Goal: Communication & Community: Participate in discussion

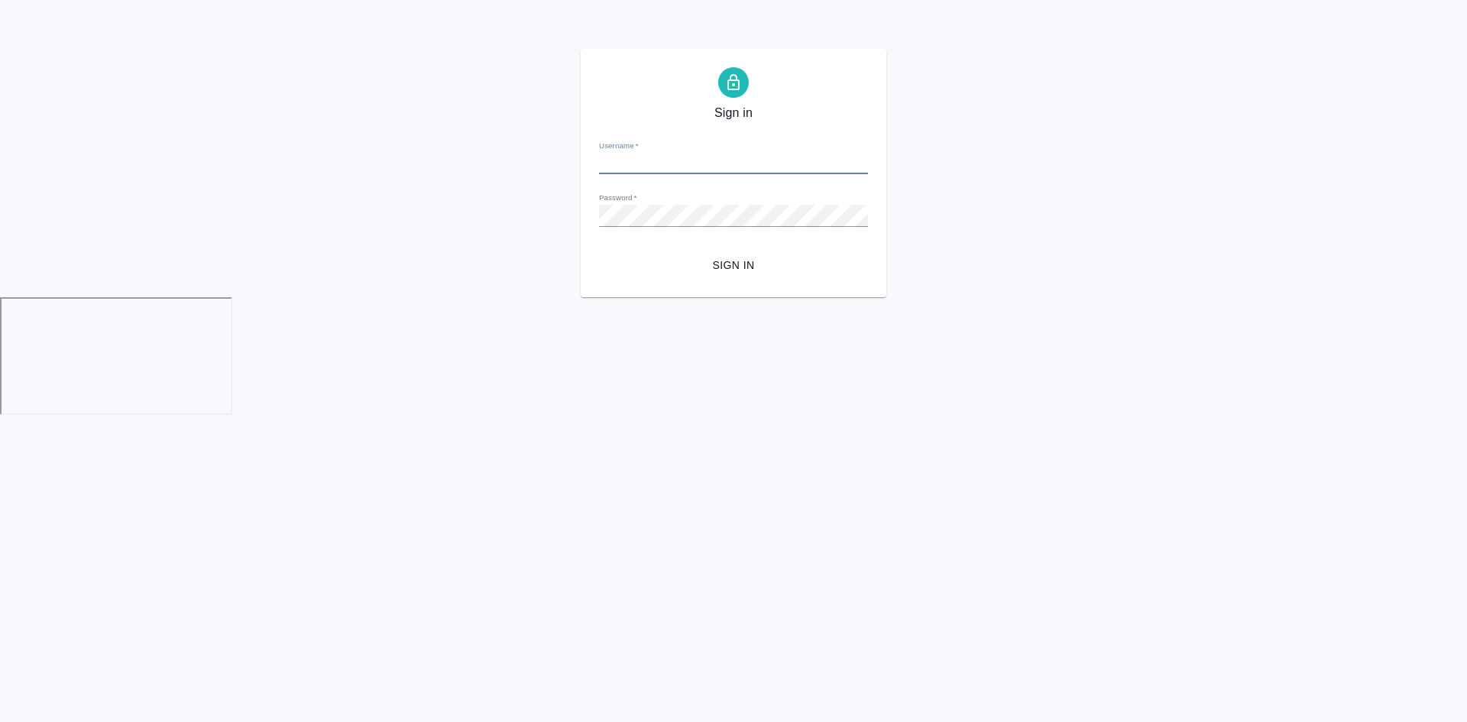
type input "m.chepelev@awatera.com"
click at [599, 251] on button "Sign in" at bounding box center [733, 265] width 269 height 28
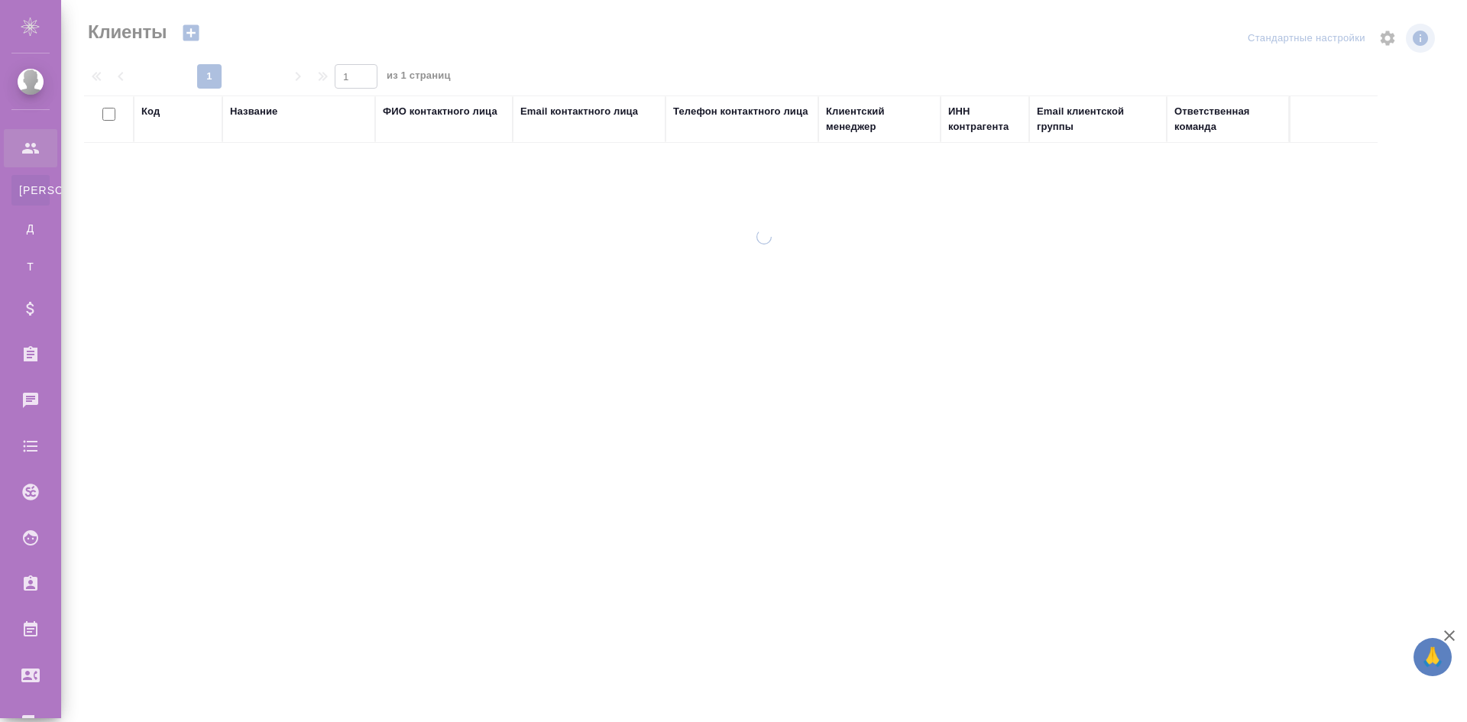
select select "RU"
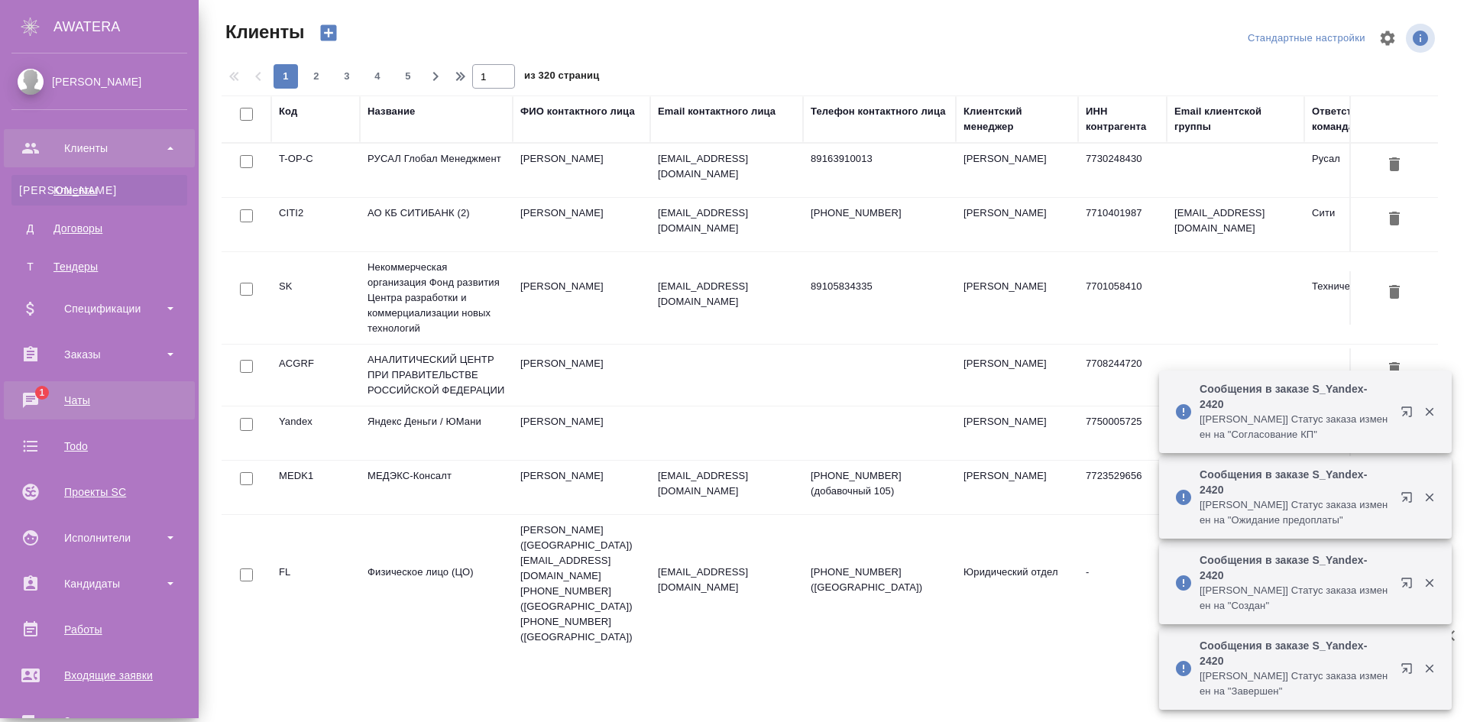
click at [91, 396] on div "Чаты" at bounding box center [99, 400] width 176 height 23
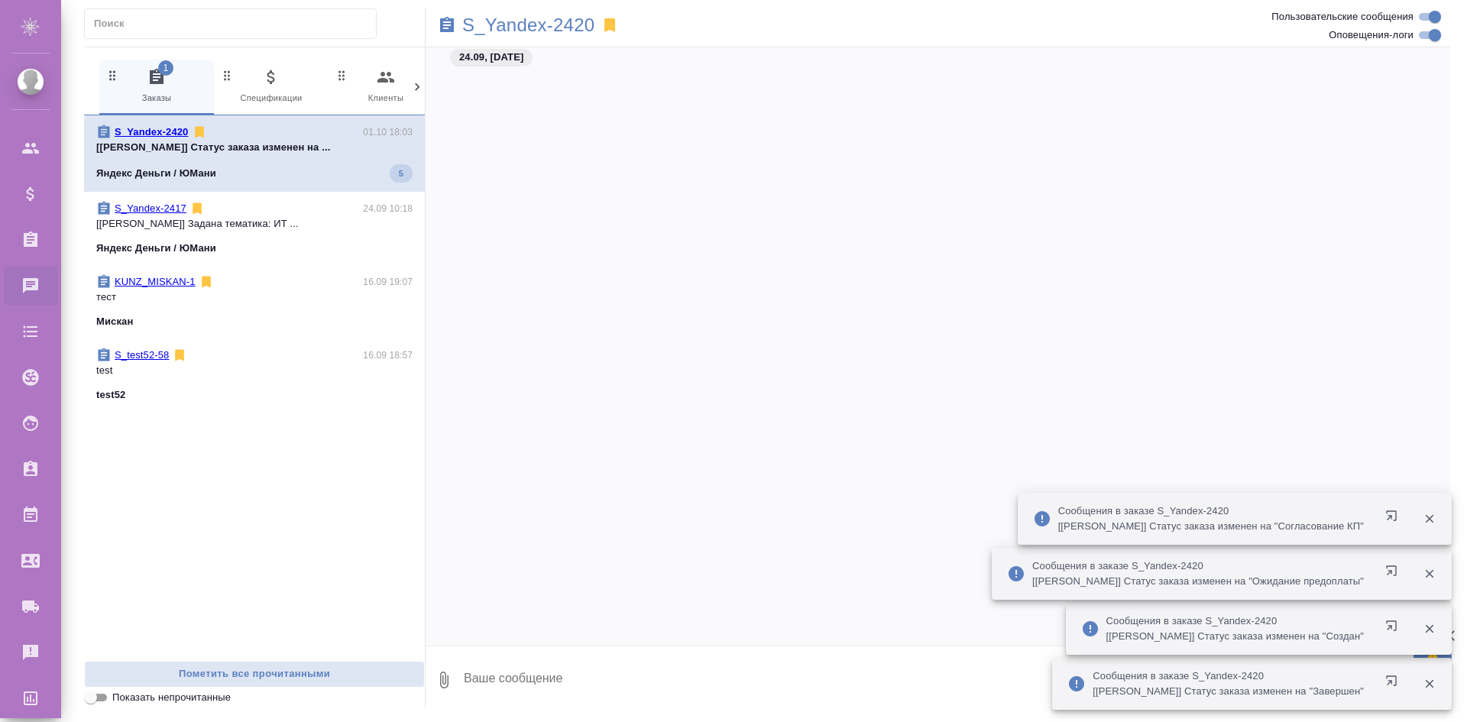
scroll to position [3966, 0]
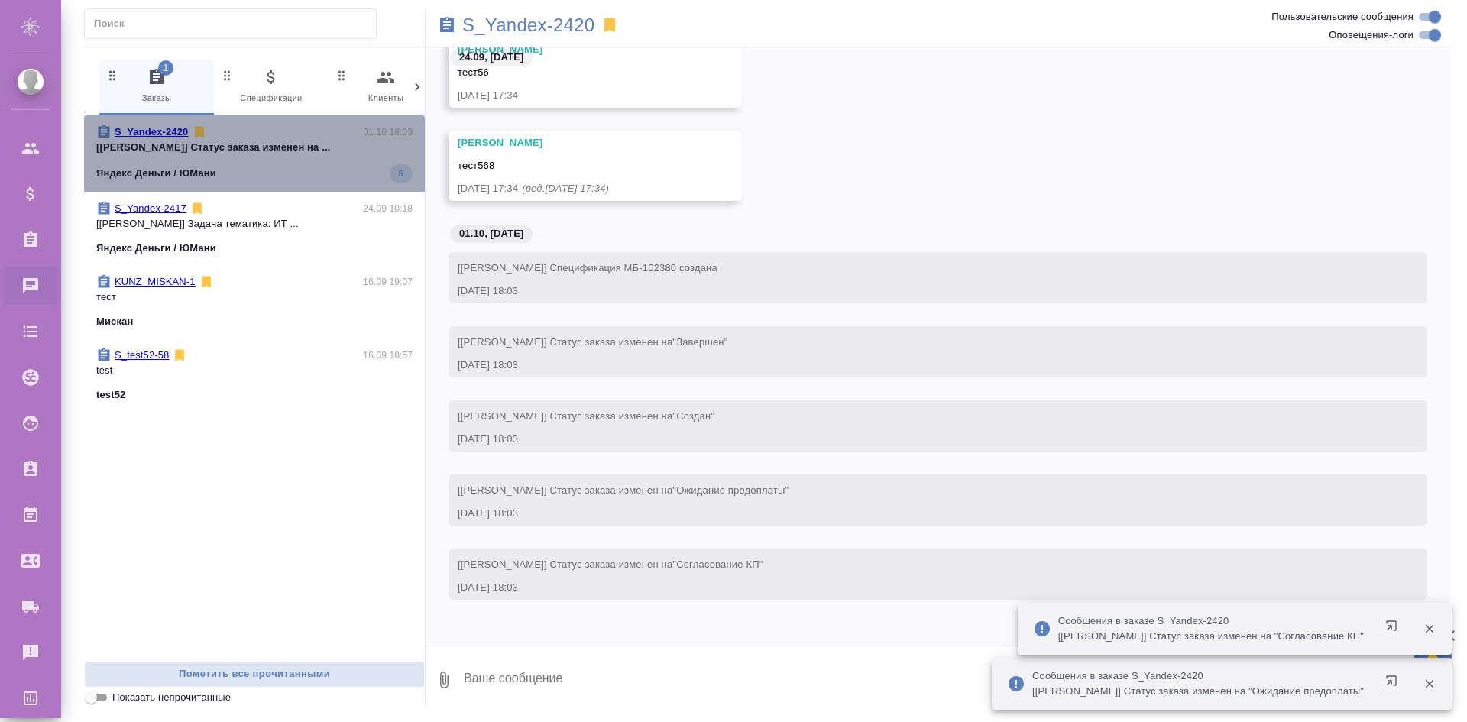
click at [302, 157] on span "S_Yandex-2420 01.10 18:03 [Жукова Дарья] Статус заказа изменен на ... Яндекс Де…" at bounding box center [254, 154] width 316 height 58
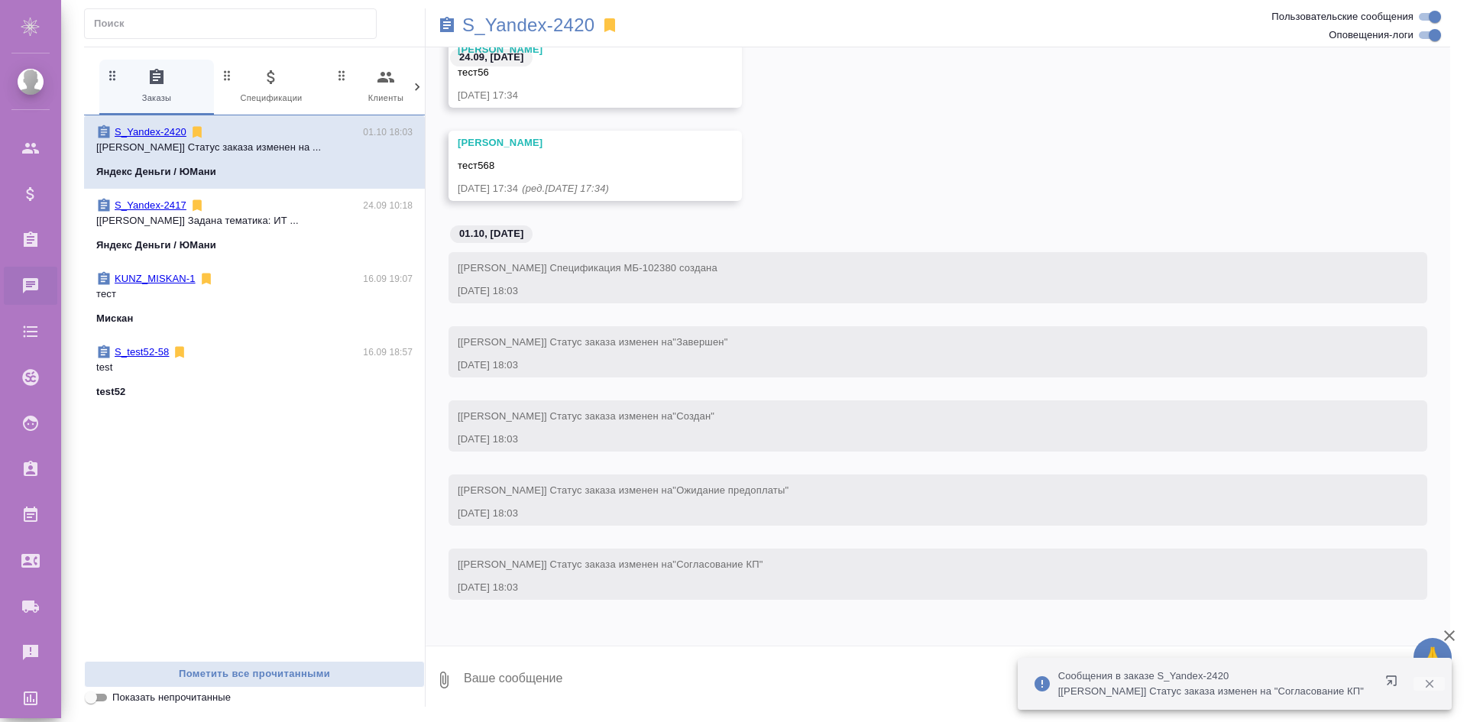
click at [1437, 687] on button "button" at bounding box center [1428, 684] width 31 height 14
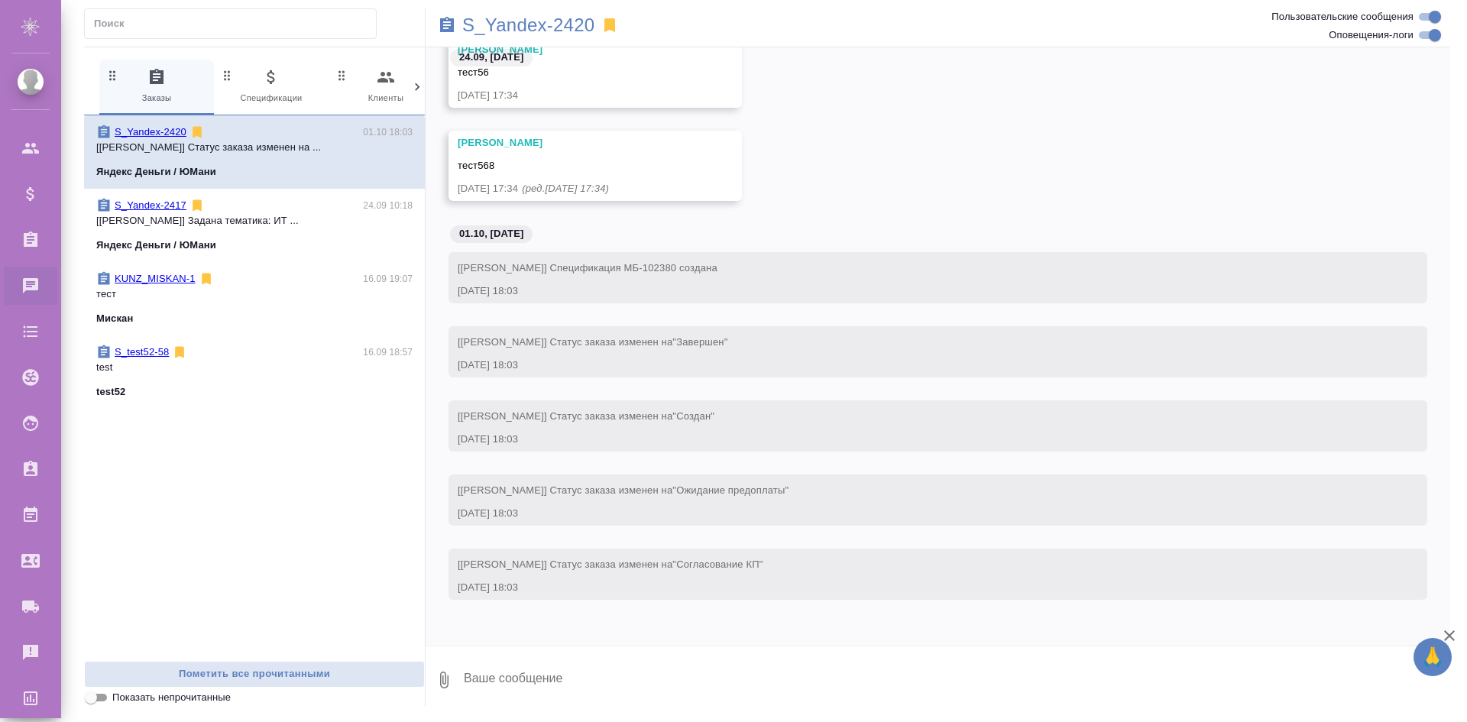
click at [1031, 671] on textarea at bounding box center [956, 680] width 988 height 52
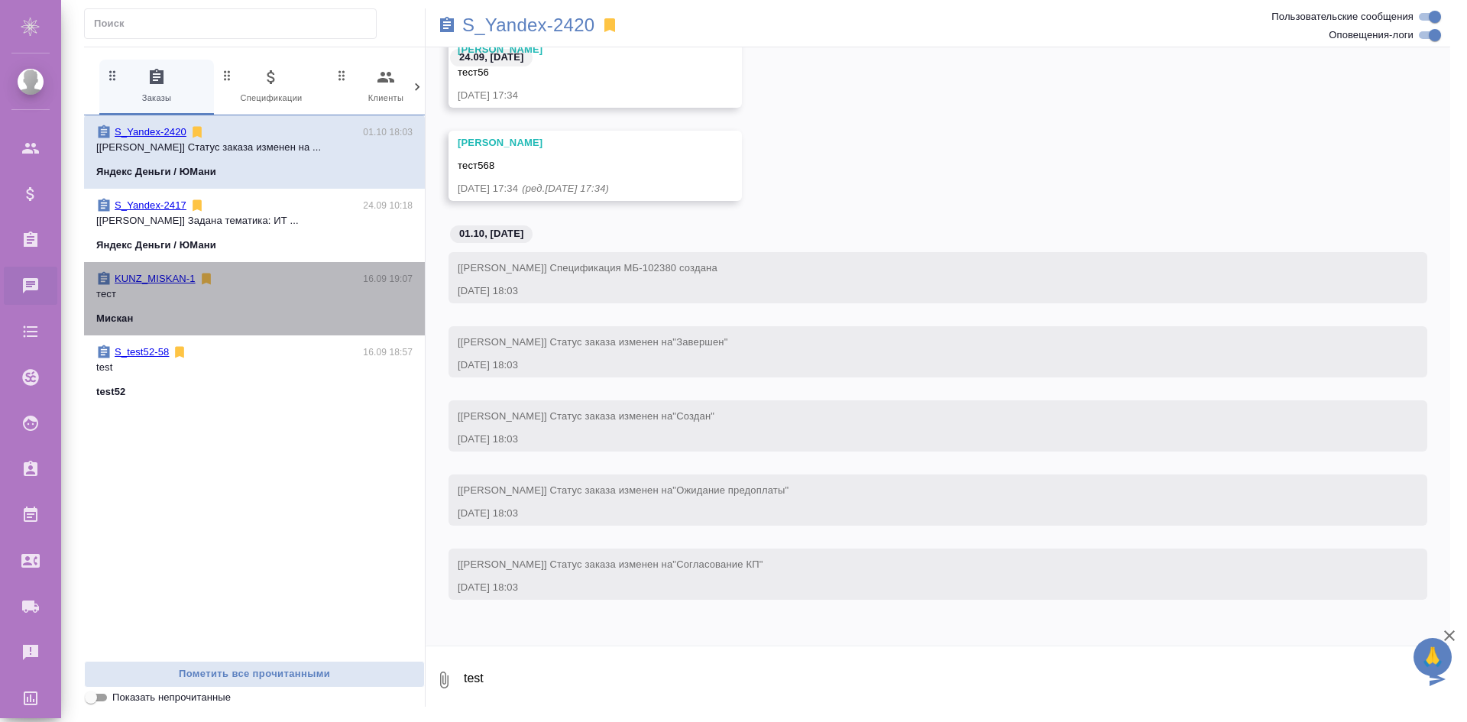
click at [243, 293] on p "тест" at bounding box center [254, 293] width 316 height 15
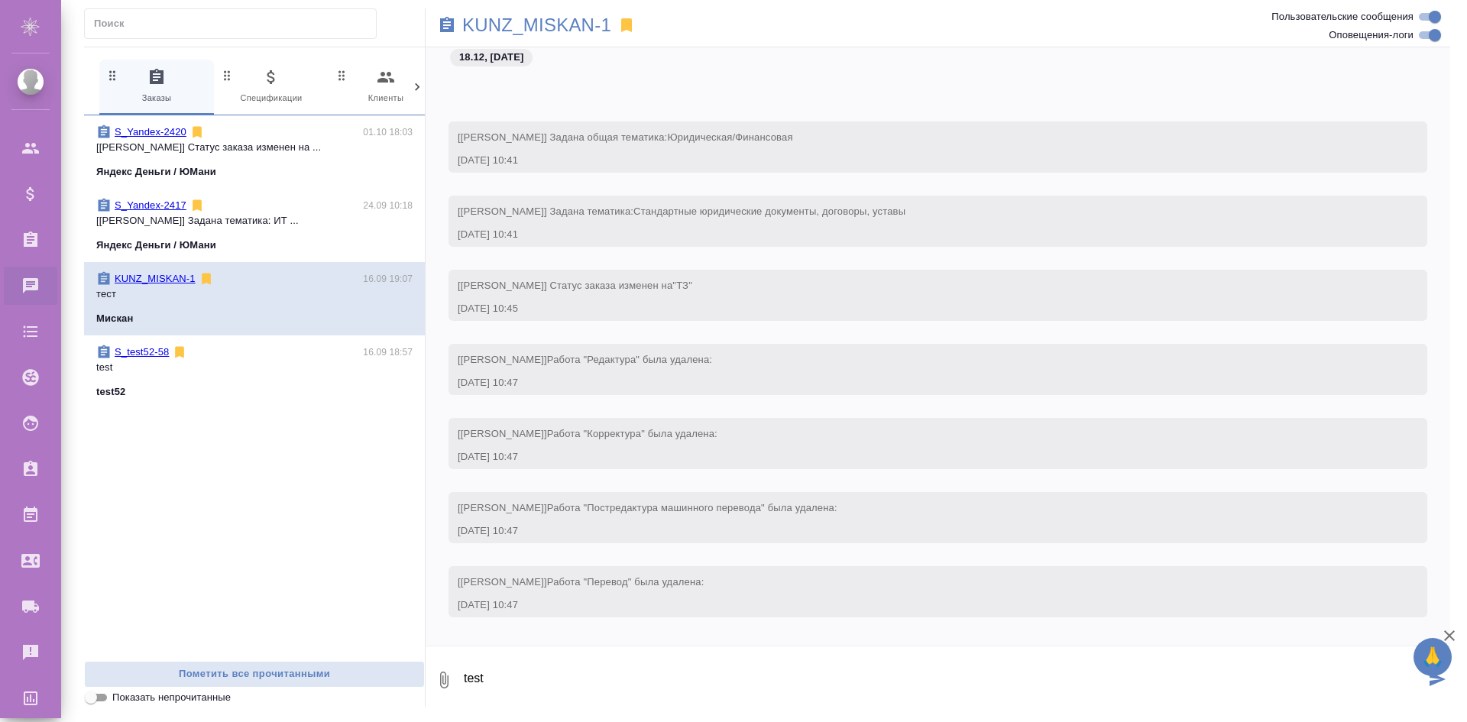
scroll to position [27624, 0]
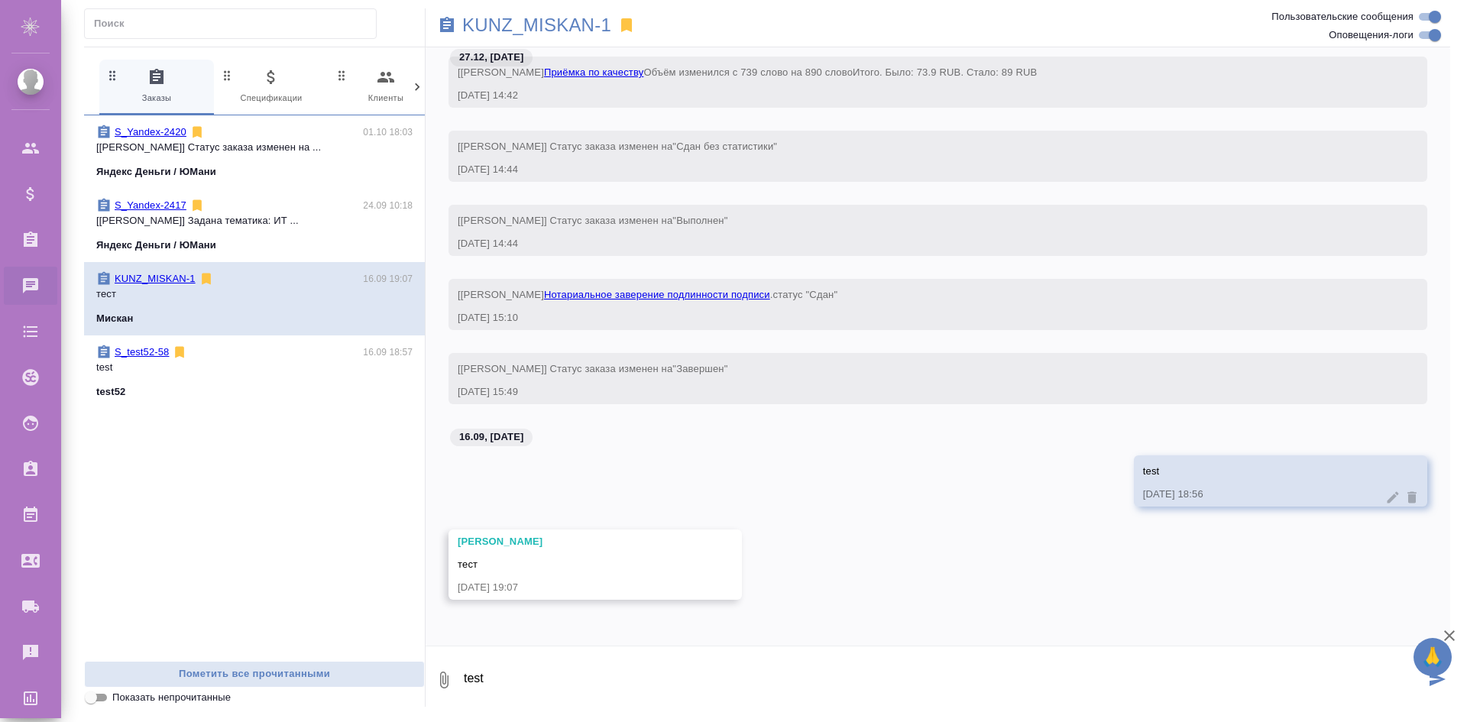
click at [745, 695] on textarea "test" at bounding box center [943, 680] width 962 height 52
type textarea "test from m side"
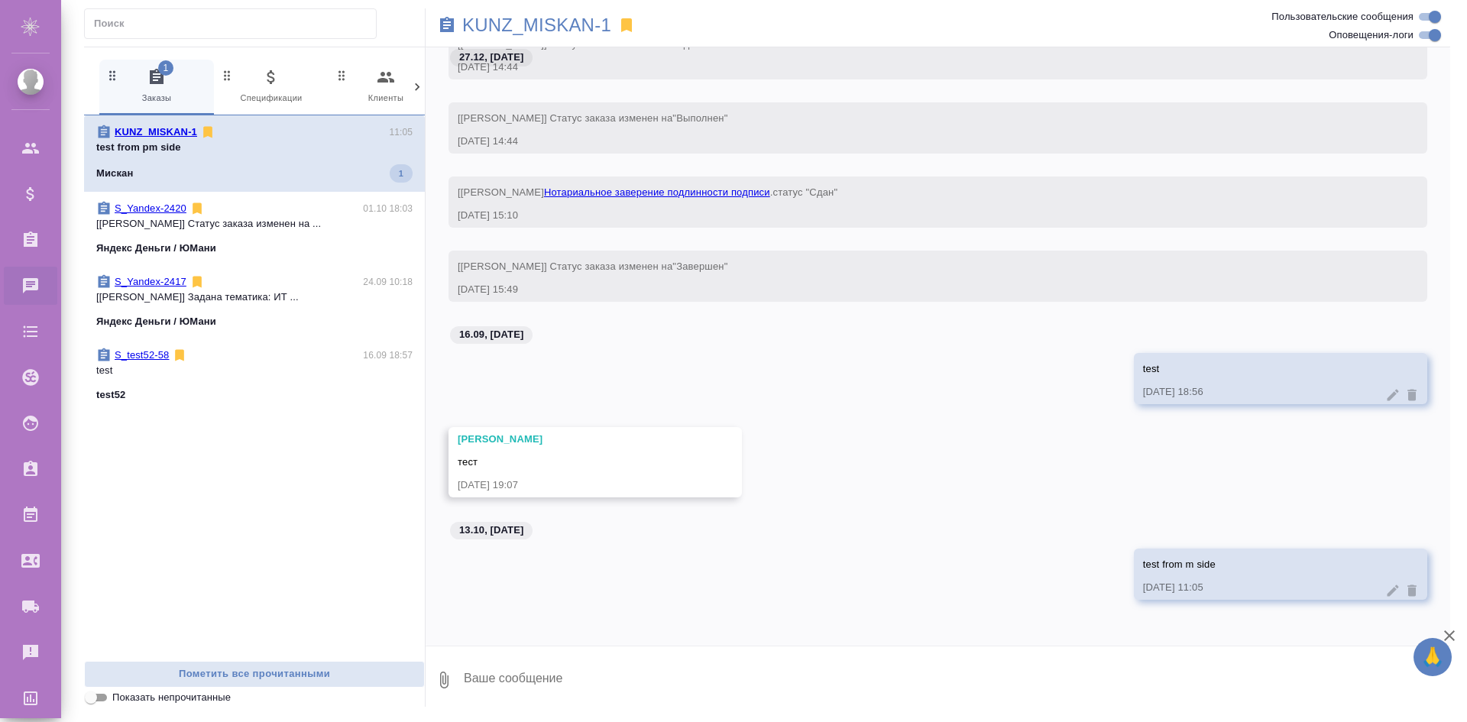
scroll to position [27652, 0]
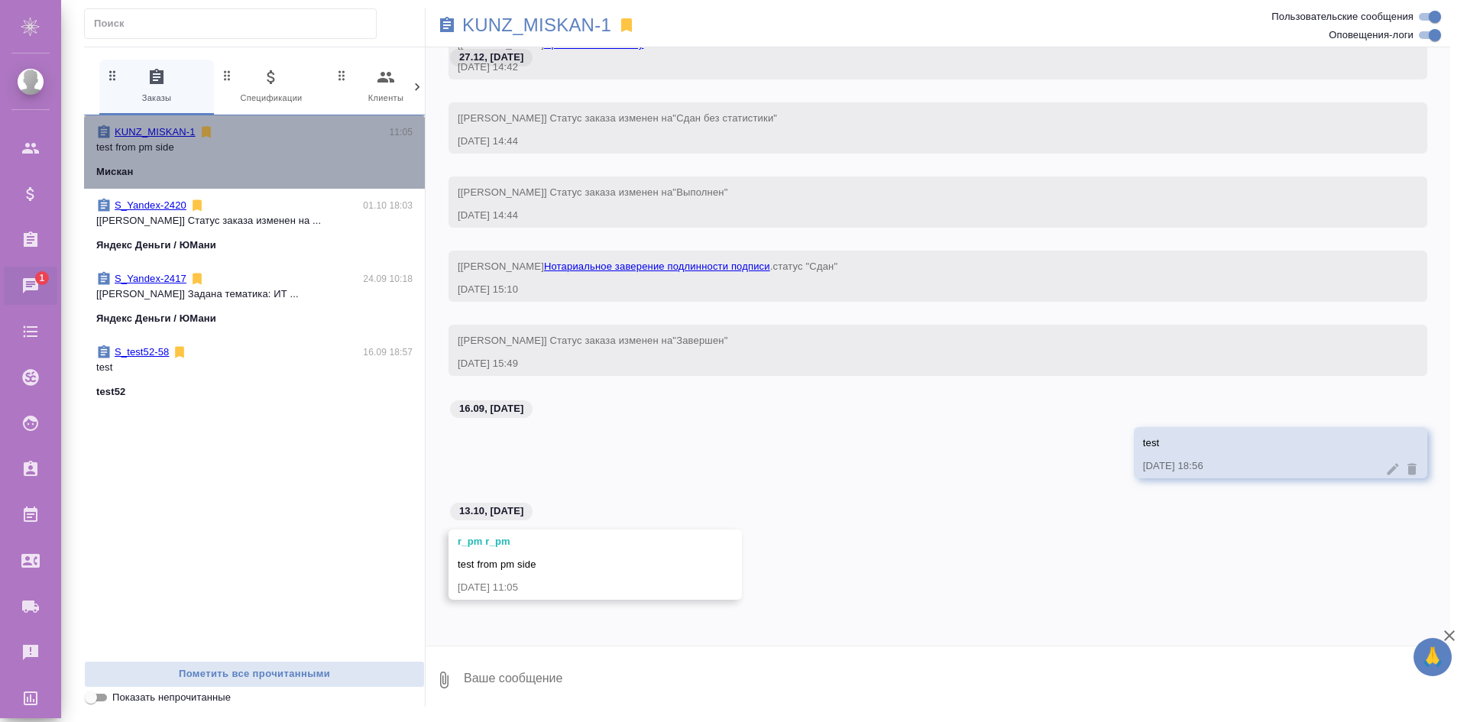
click at [298, 180] on div "KUNZ_MISKAN-1 11:05 test from pm side Мискан" at bounding box center [254, 151] width 341 height 73
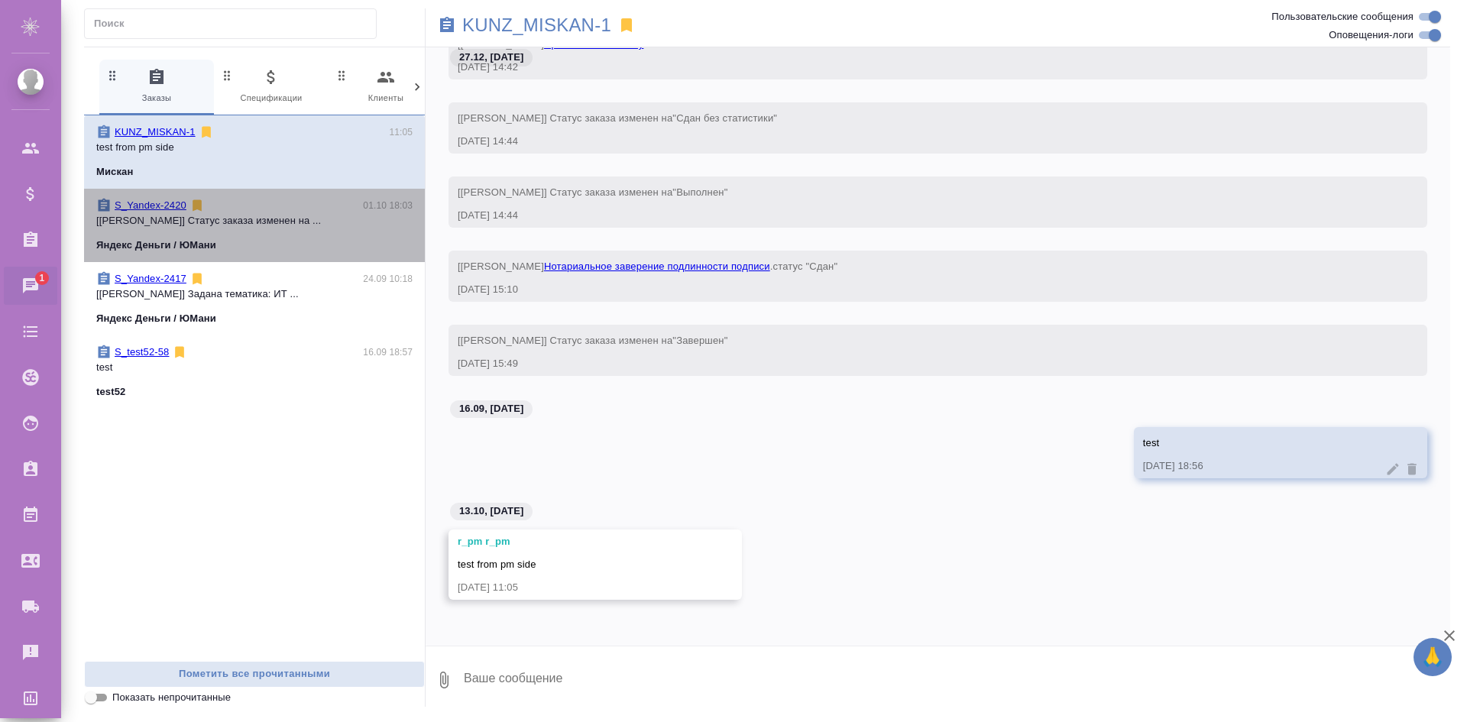
click at [293, 212] on div "S_Yandex-2420 01.10 18:03" at bounding box center [254, 205] width 316 height 15
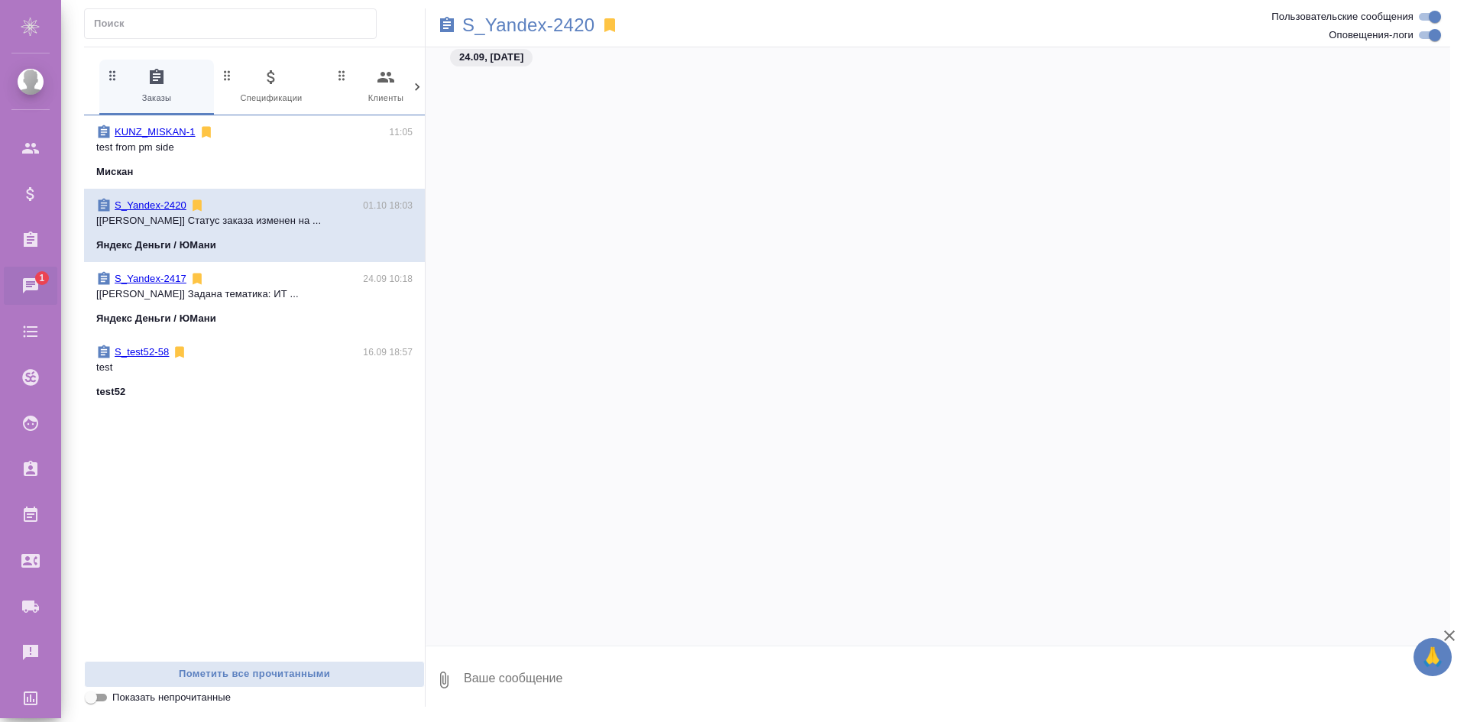
scroll to position [4008, 0]
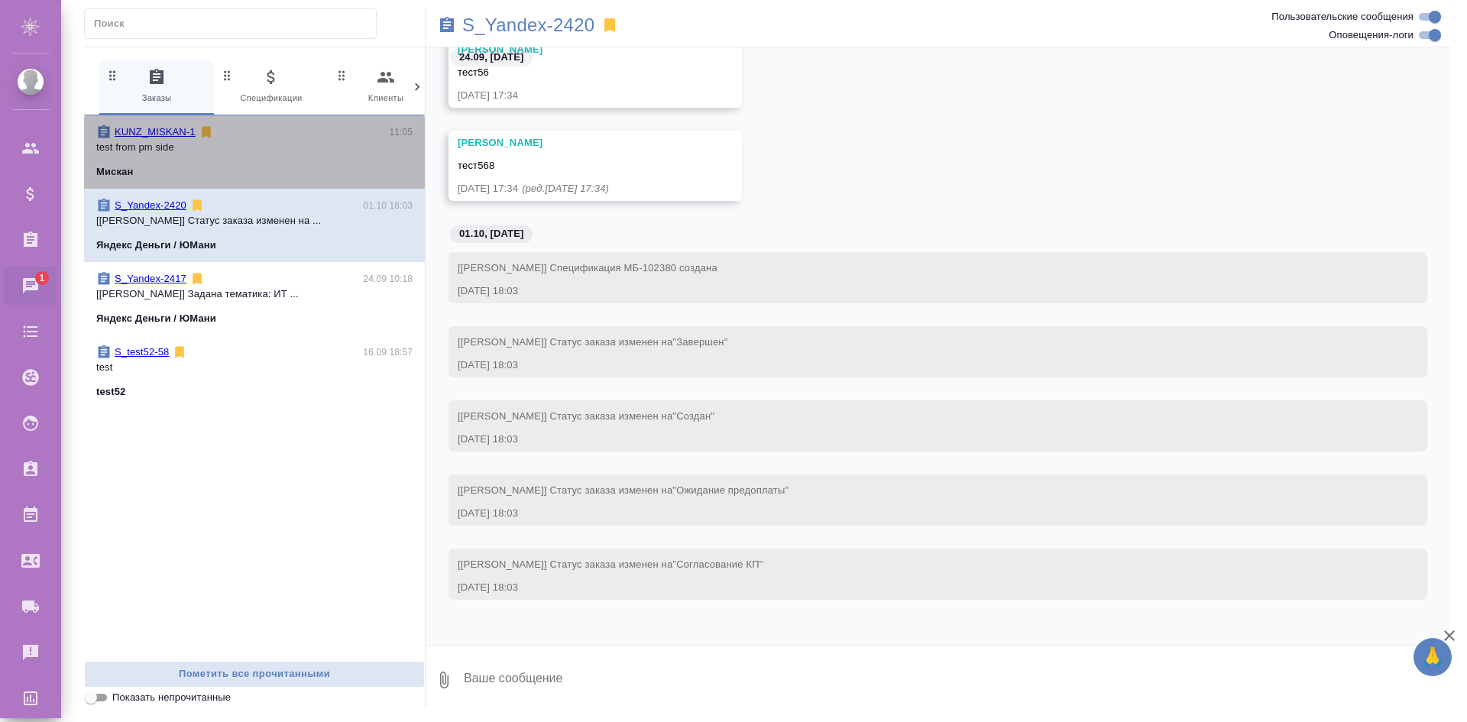
click at [315, 173] on div "Мискан" at bounding box center [254, 171] width 316 height 15
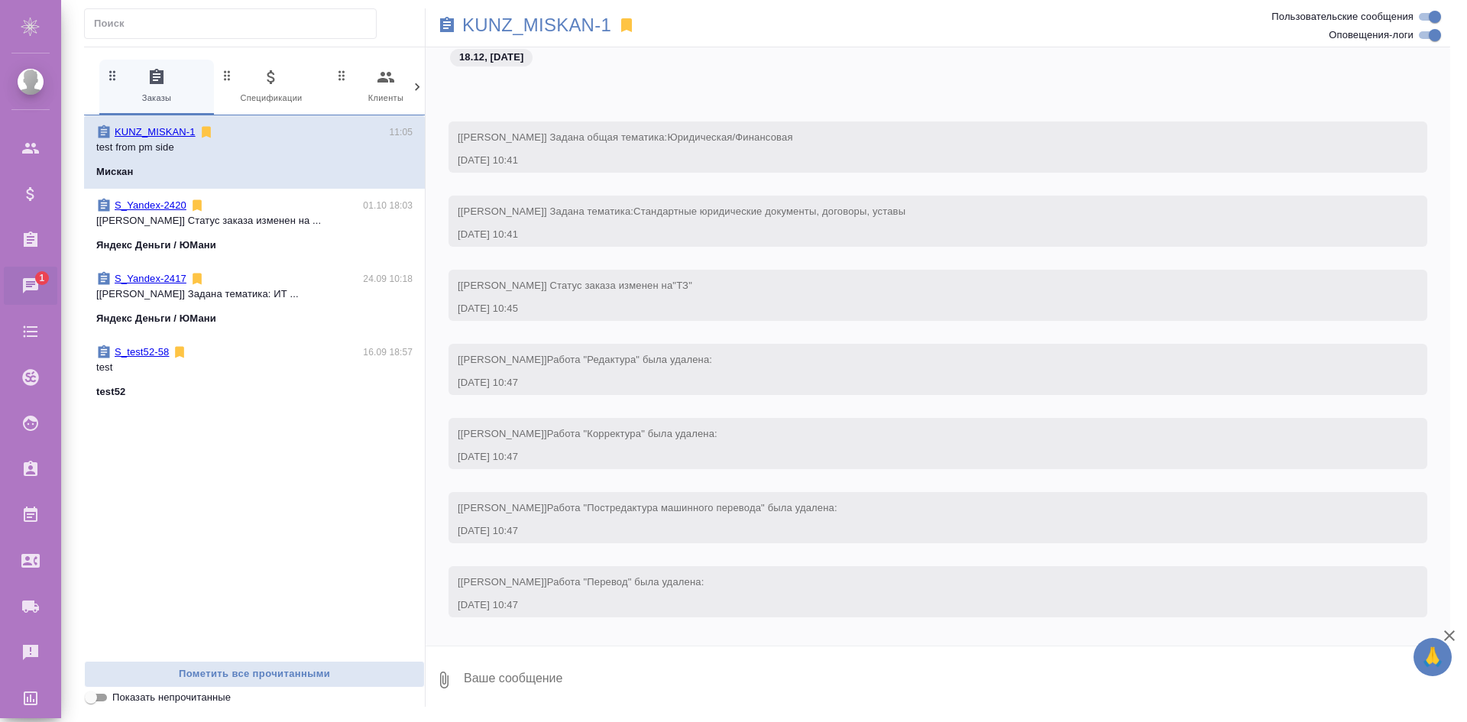
scroll to position [27804, 0]
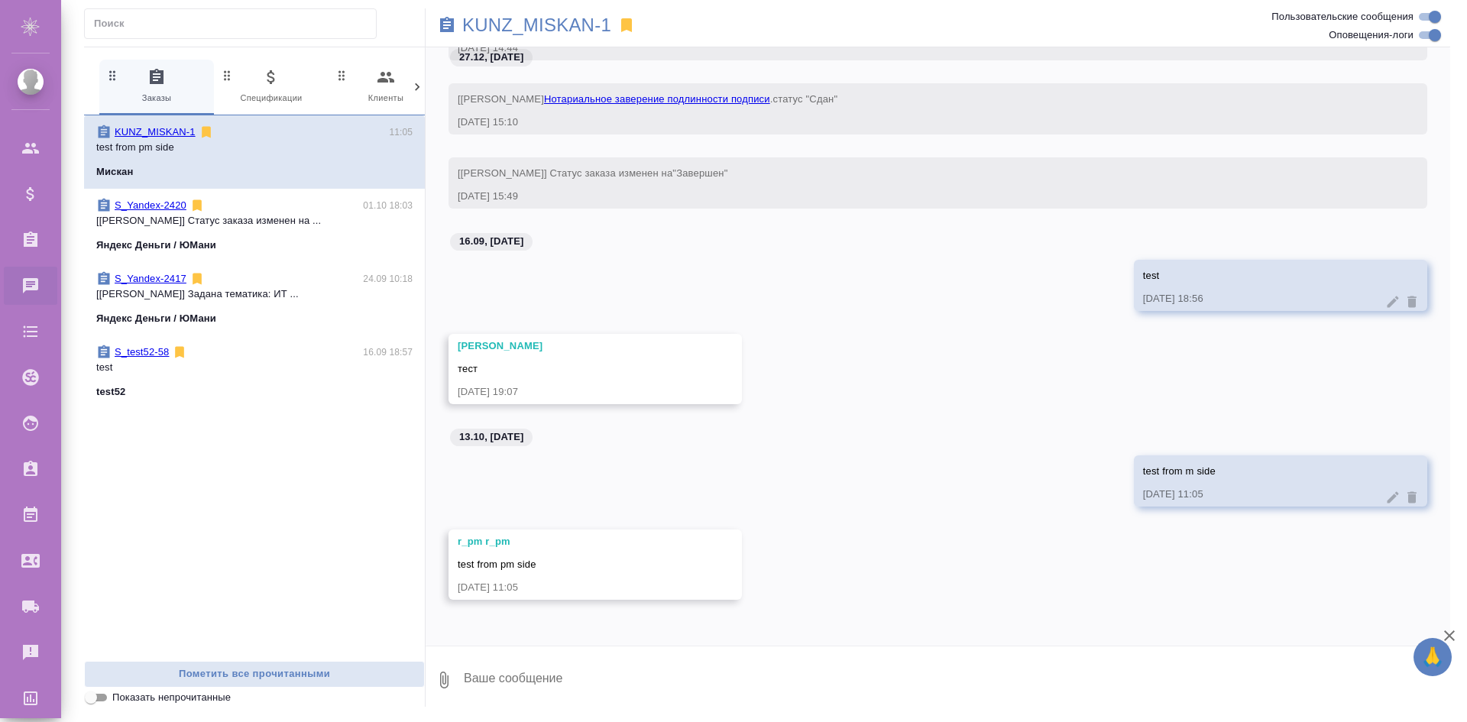
click at [350, 229] on span "S_Yandex-2420 01.10 18:03 [Жукова Дарья] Статус заказа изменен на ... Яндекс Де…" at bounding box center [254, 225] width 316 height 55
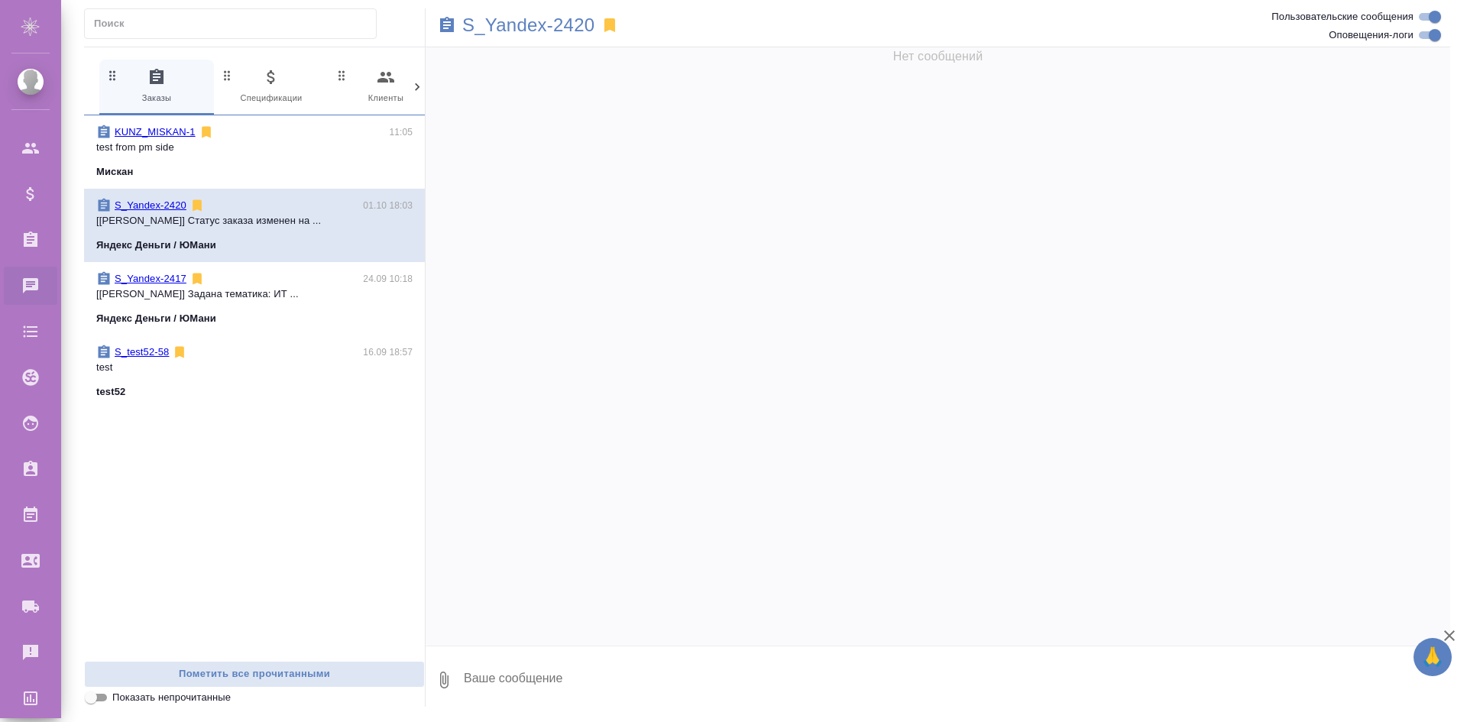
scroll to position [4008, 0]
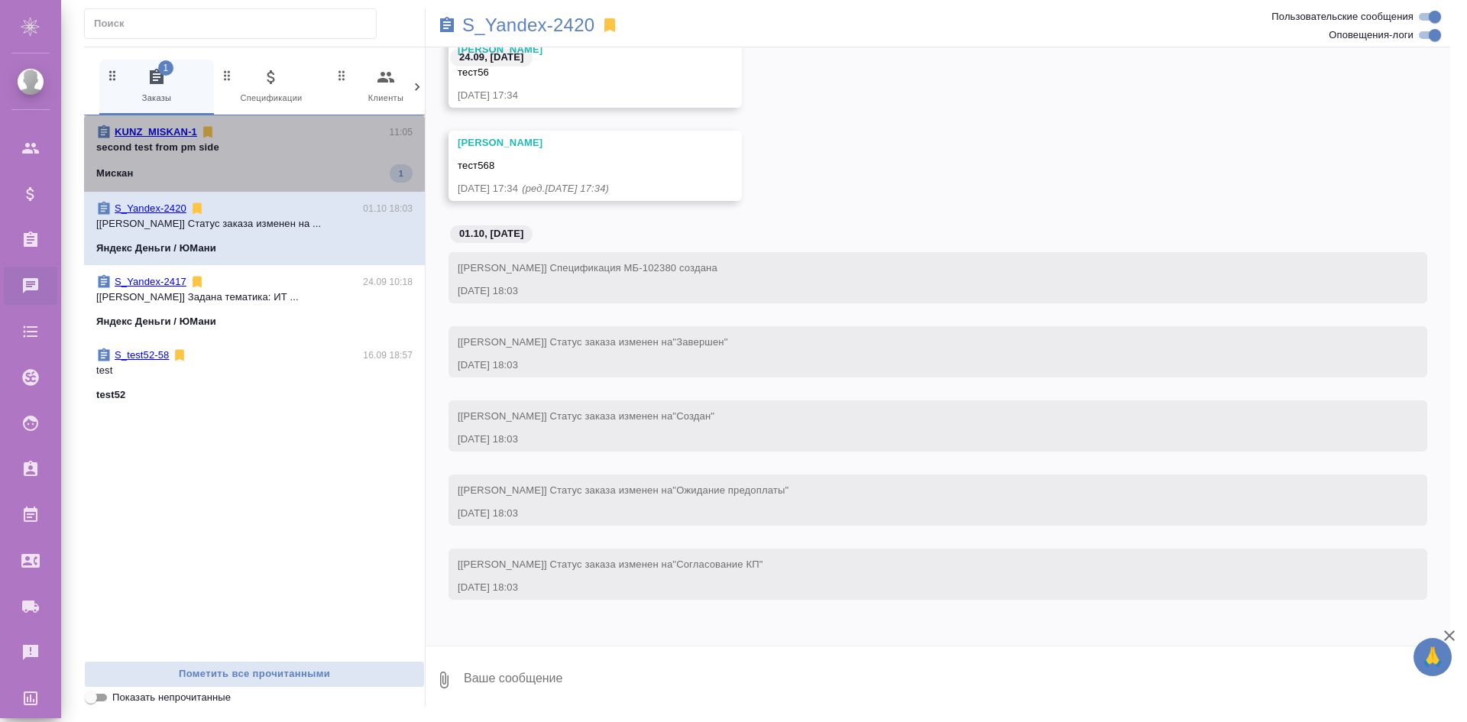
click at [262, 134] on div "KUNZ_MISKAN-1 11:05" at bounding box center [254, 132] width 316 height 15
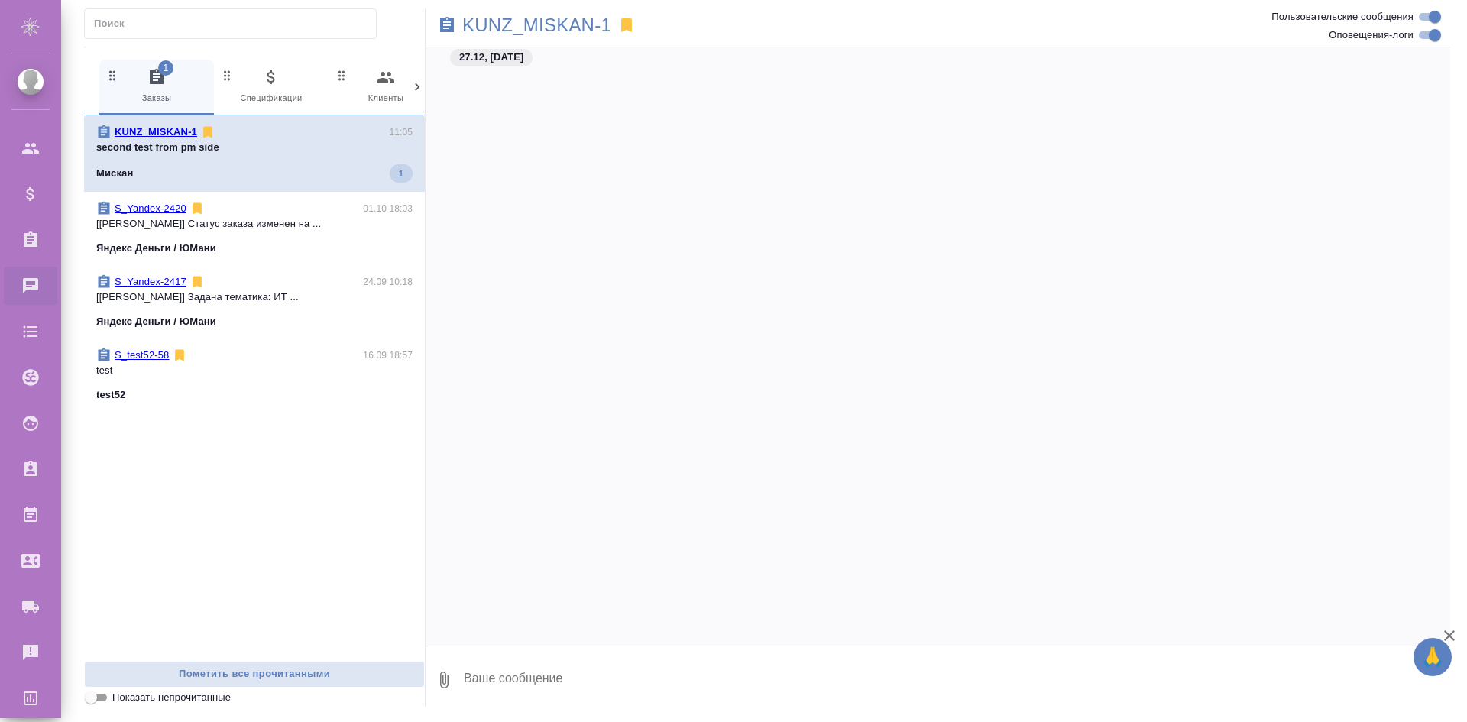
scroll to position [27898, 0]
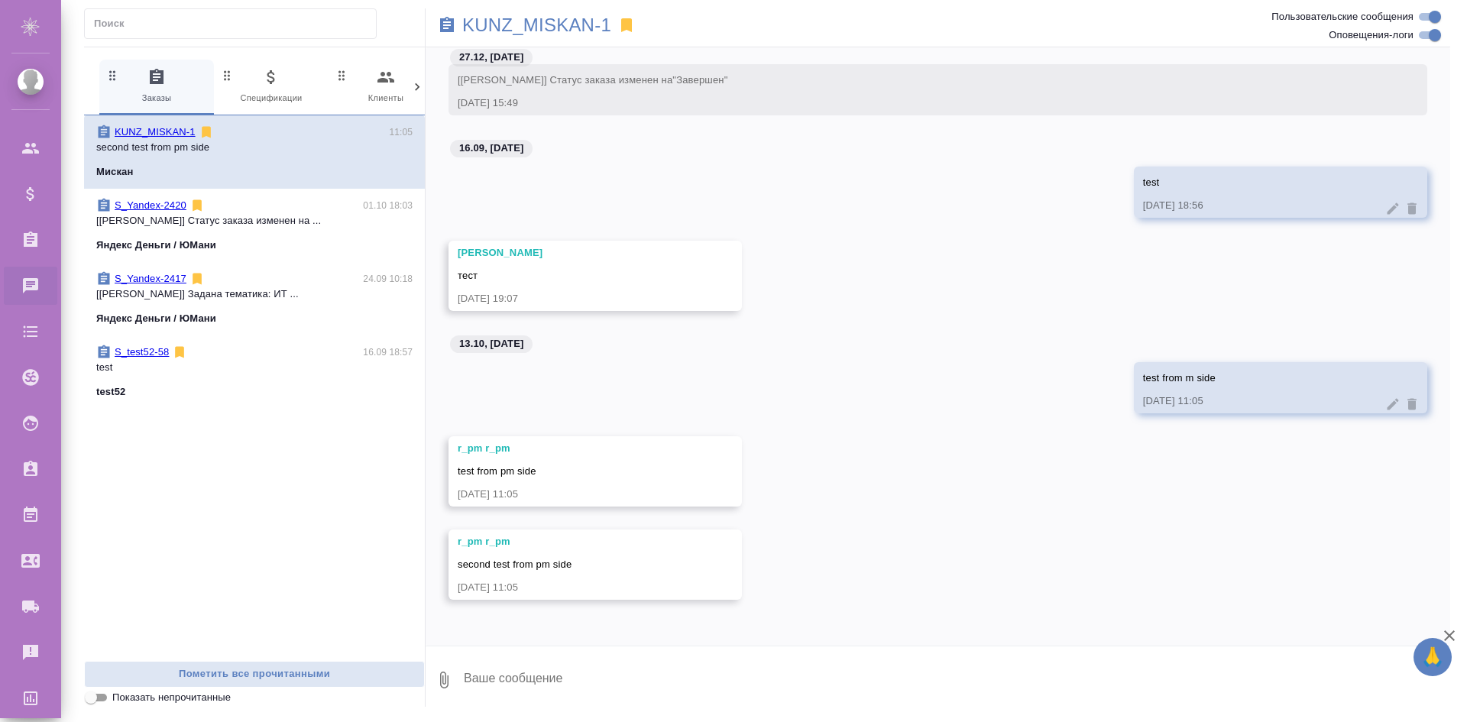
click at [733, 501] on div "r_pm r_pm test from pm side 13.10.25, 11:05" at bounding box center [594, 471] width 293 height 70
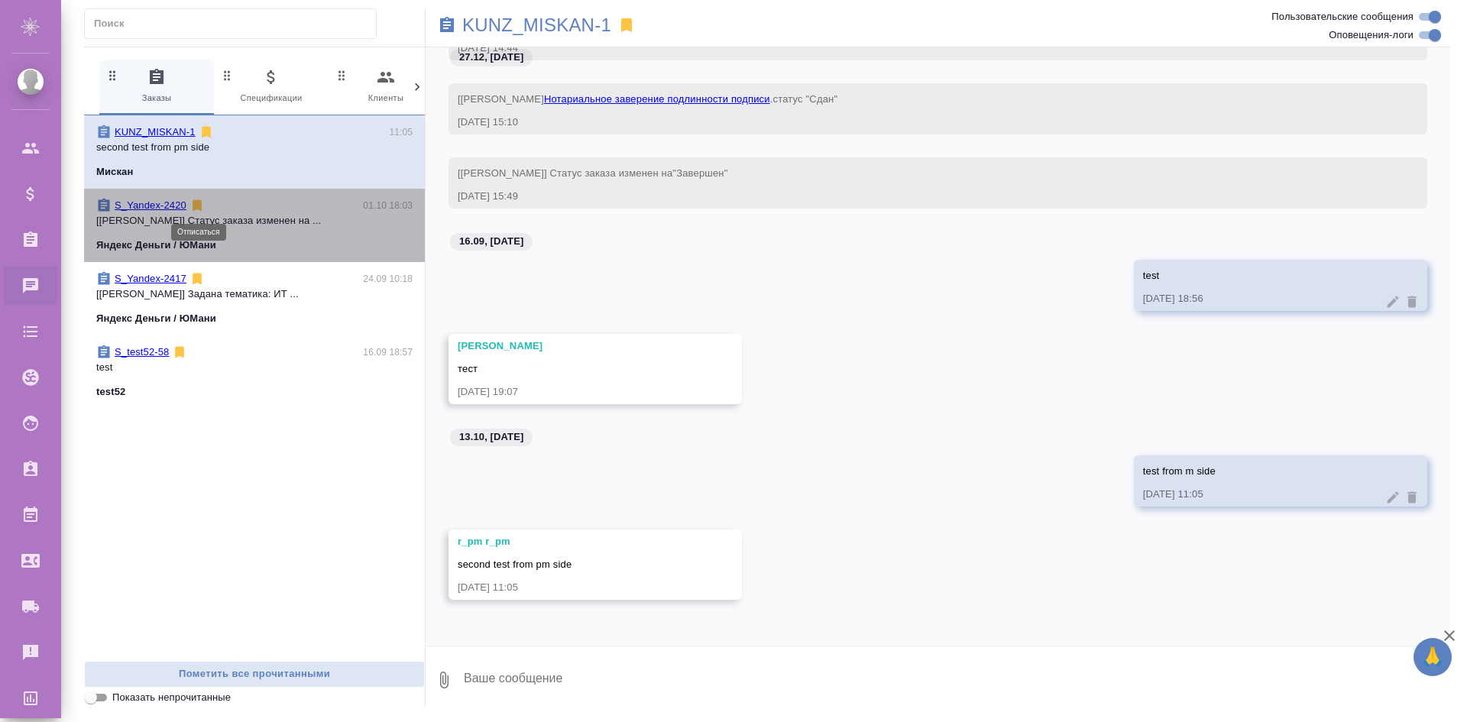
click at [192, 202] on icon at bounding box center [196, 205] width 15 height 15
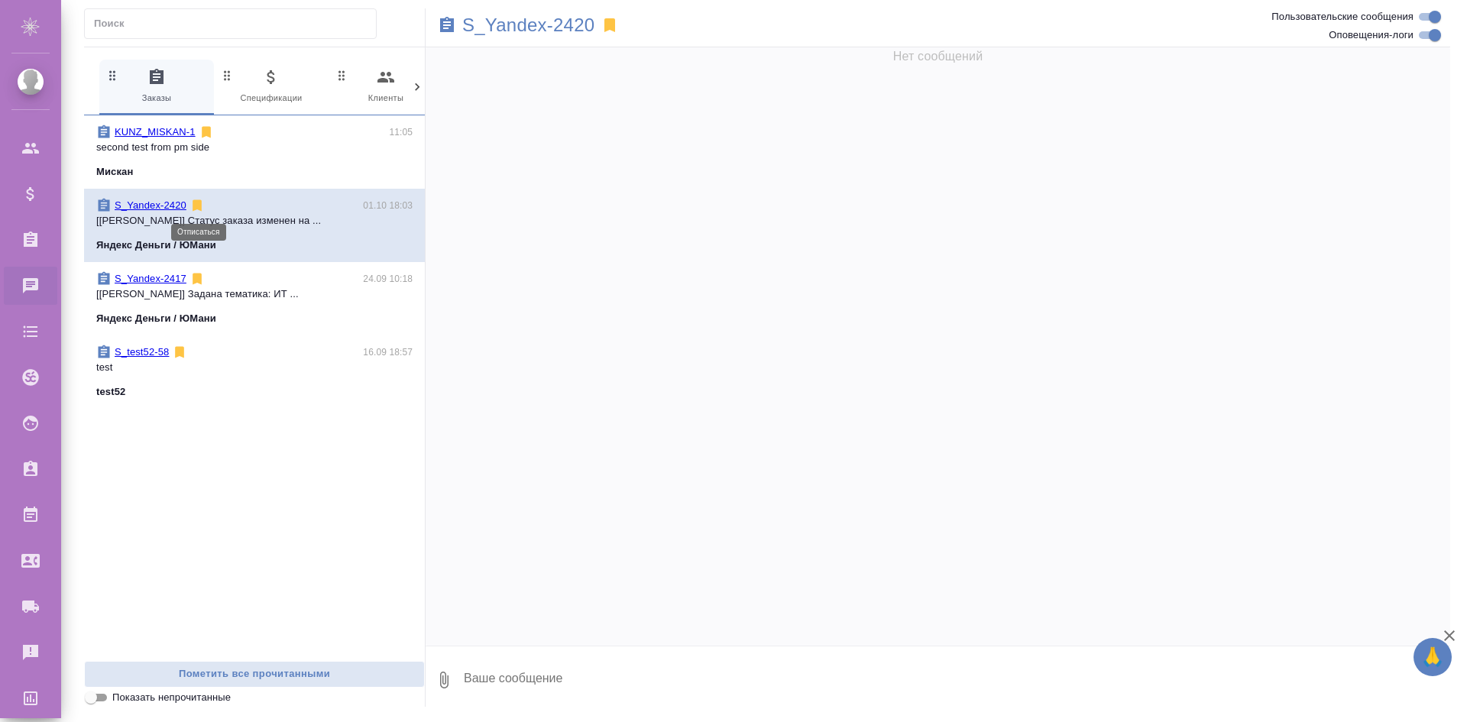
scroll to position [0, 0]
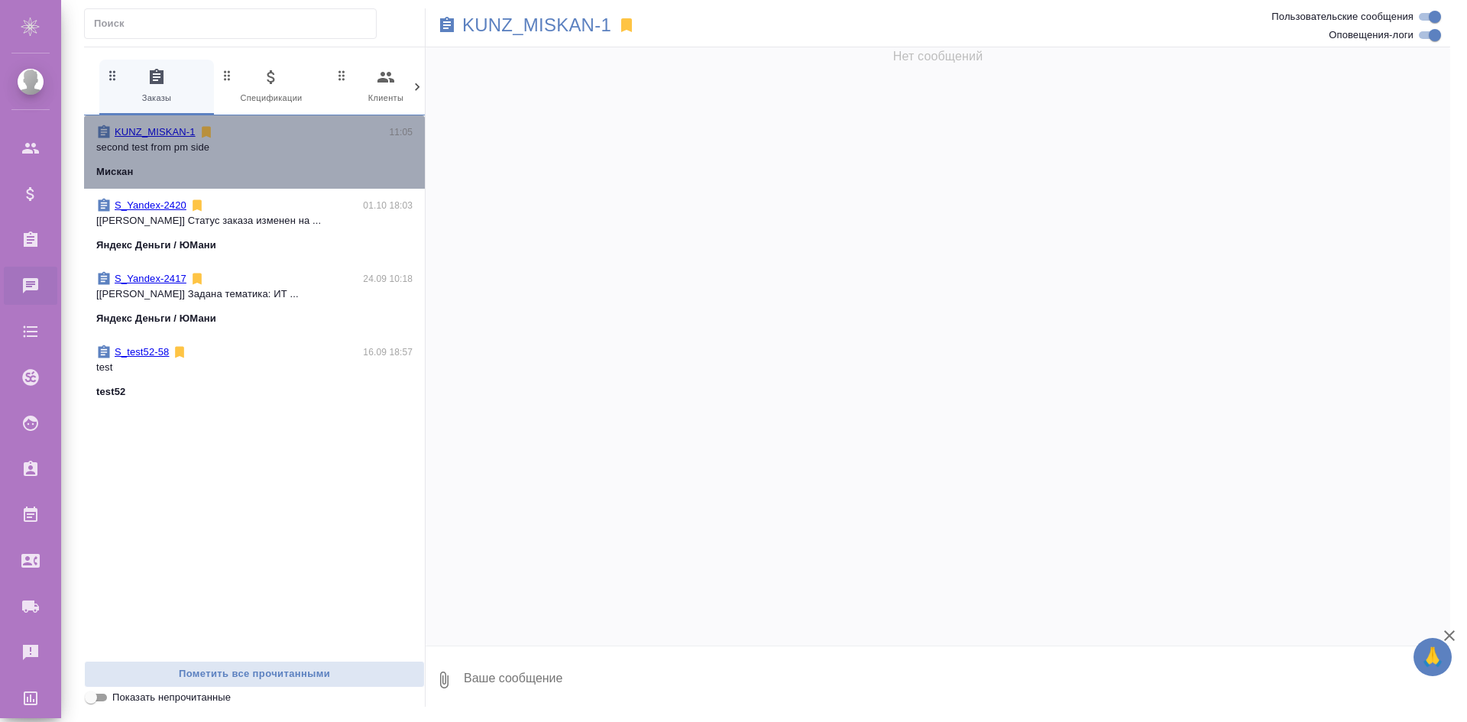
click at [214, 154] on p "second test from pm side" at bounding box center [254, 147] width 316 height 15
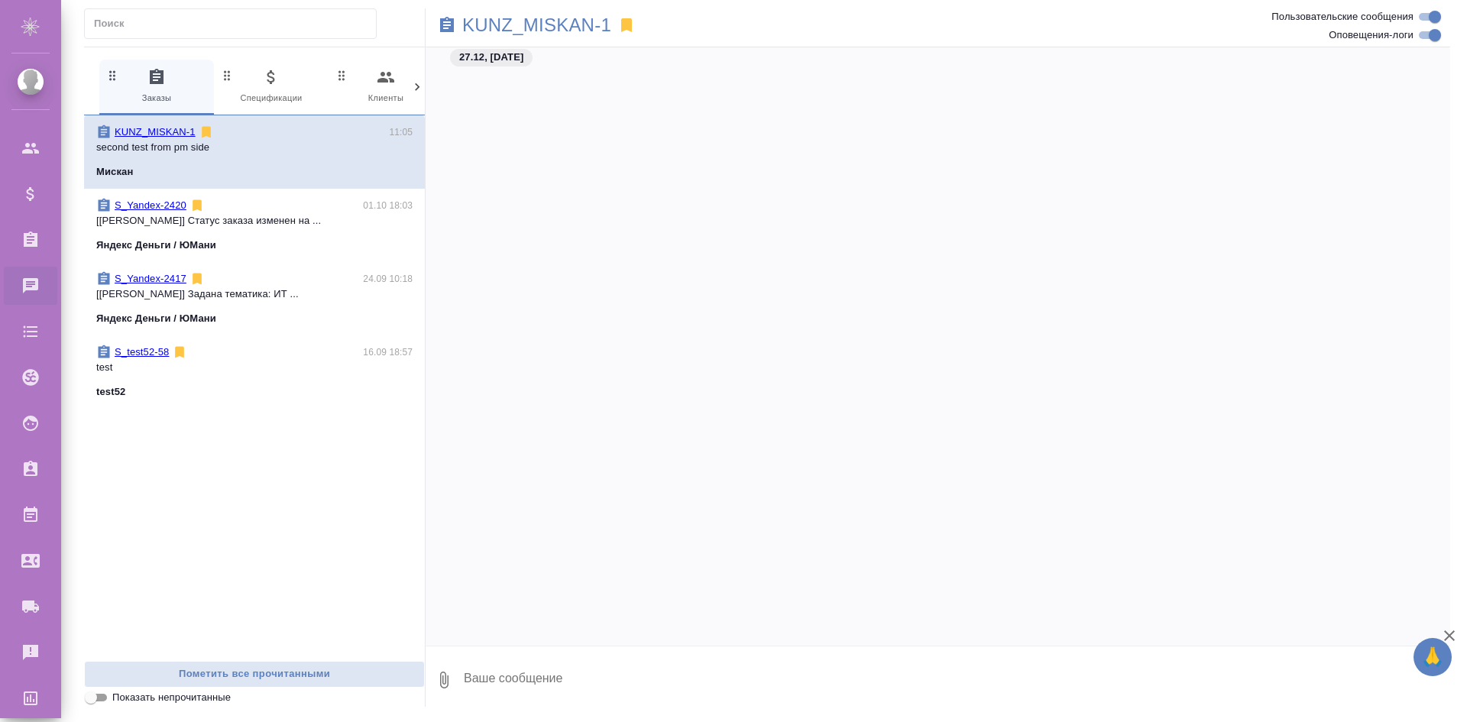
scroll to position [27804, 0]
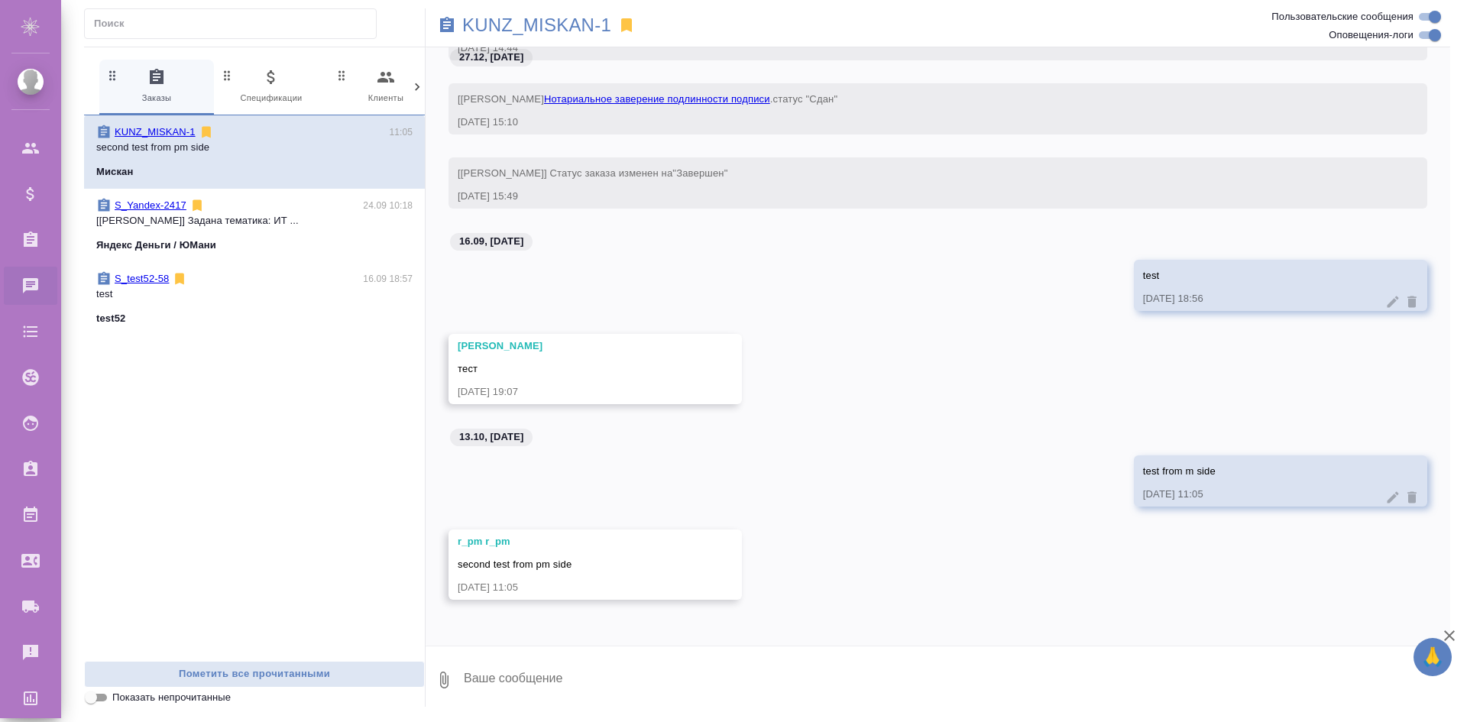
click at [337, 243] on div "Яндекс Деньги / ЮМани" at bounding box center [254, 245] width 316 height 15
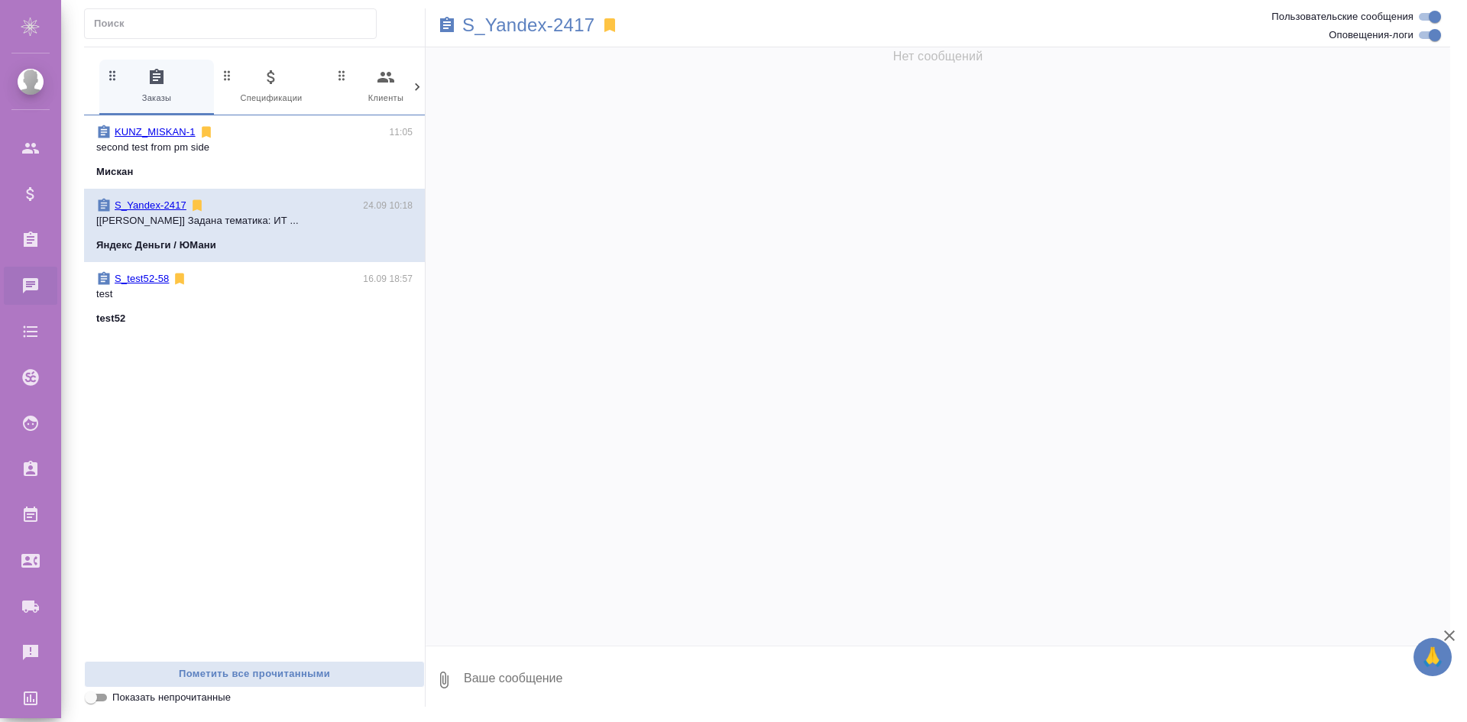
scroll to position [0, 0]
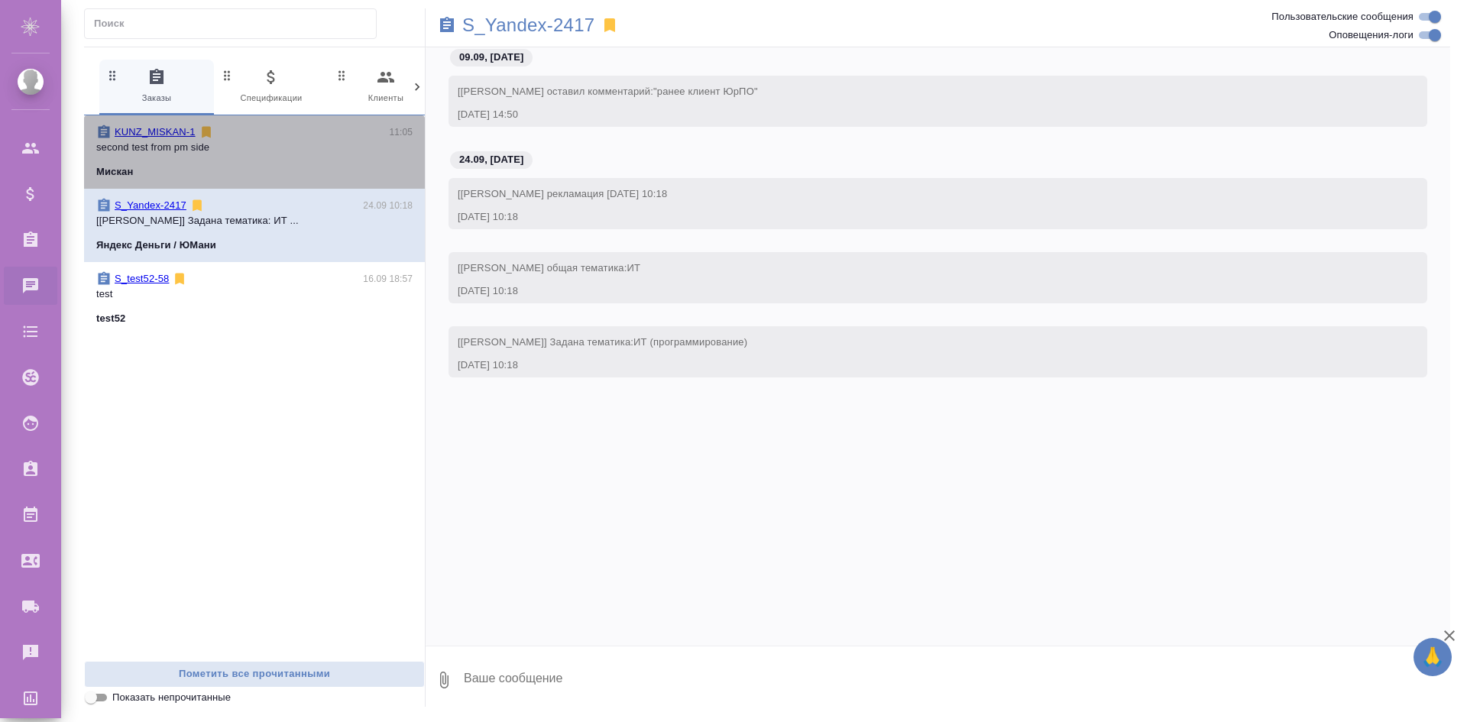
click at [331, 173] on div "Мискан" at bounding box center [254, 171] width 316 height 15
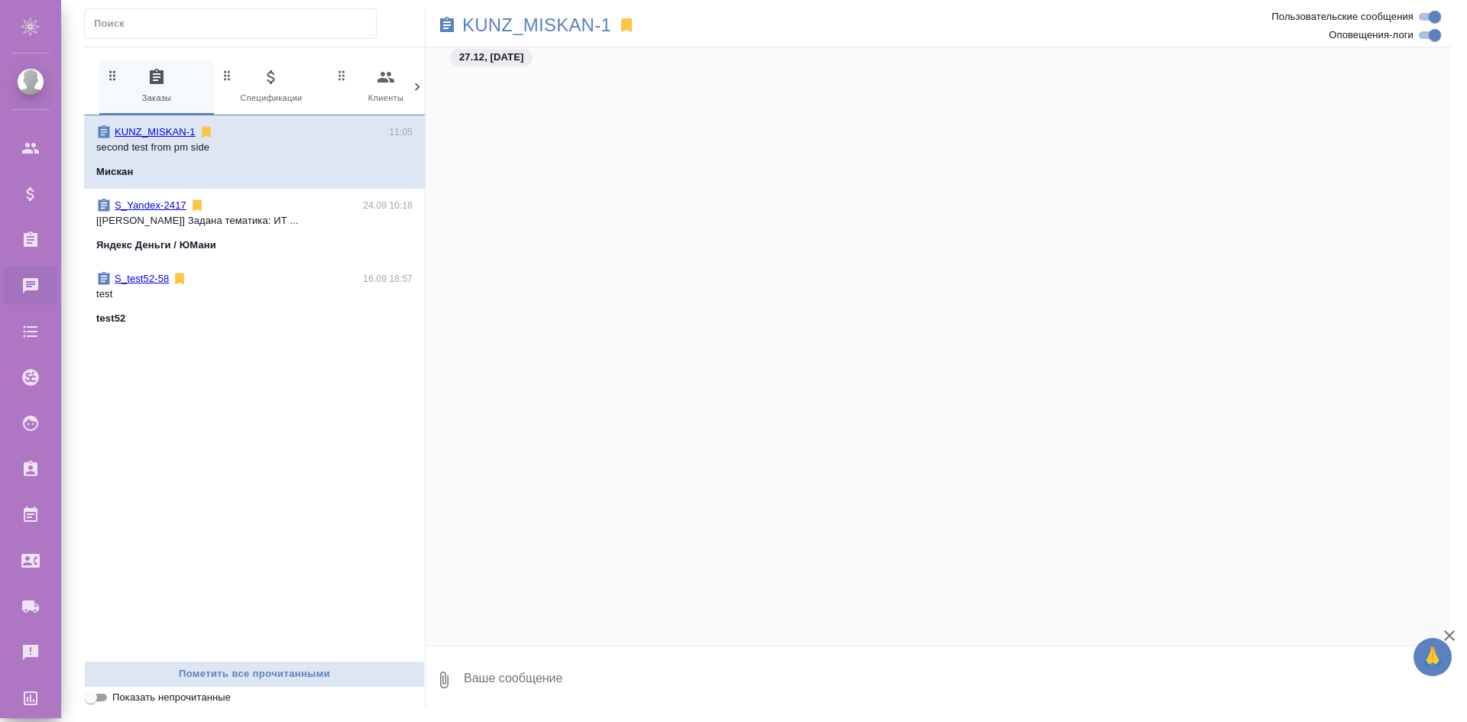
scroll to position [27804, 0]
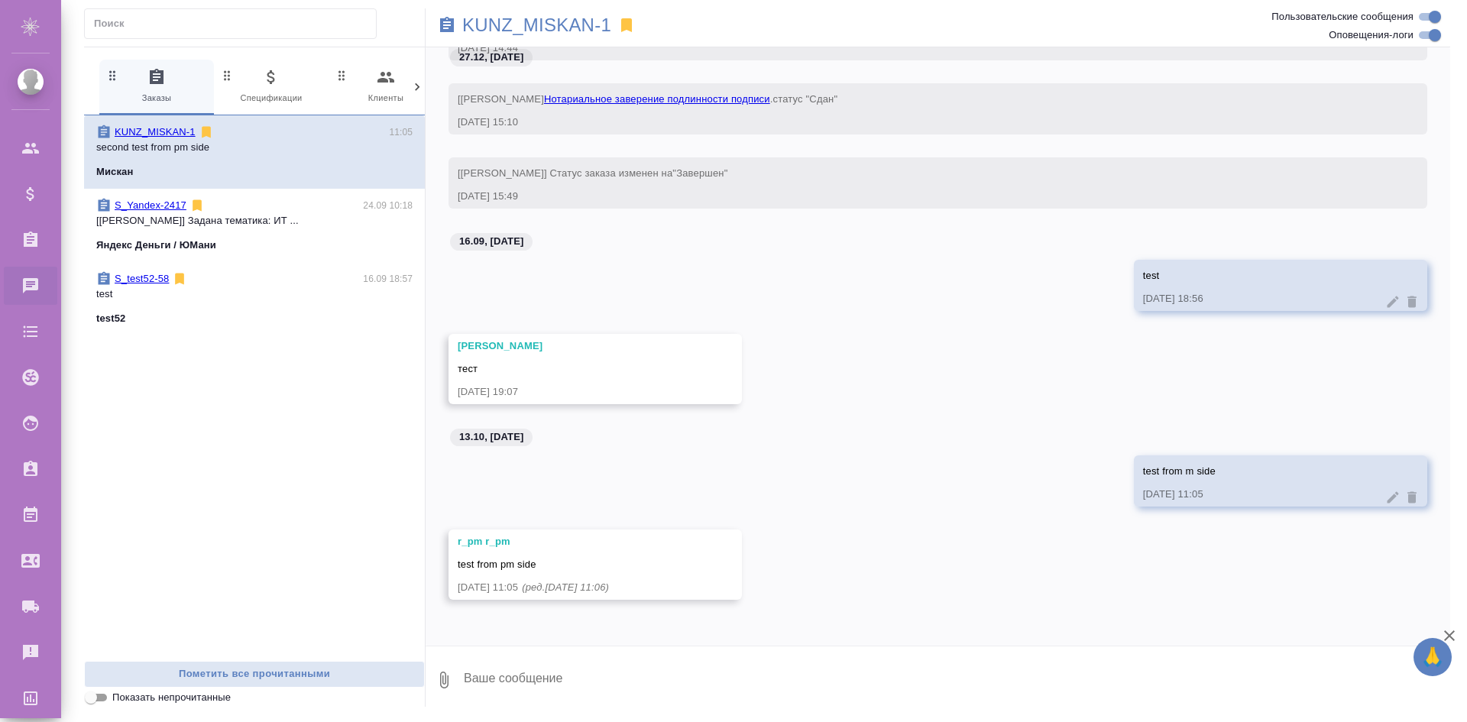
click at [293, 233] on span "S_Yandex-2417 24.09 10:18 [Полещук Григорий] Задана тематика: ИТ ... Яндекс Ден…" at bounding box center [254, 225] width 316 height 55
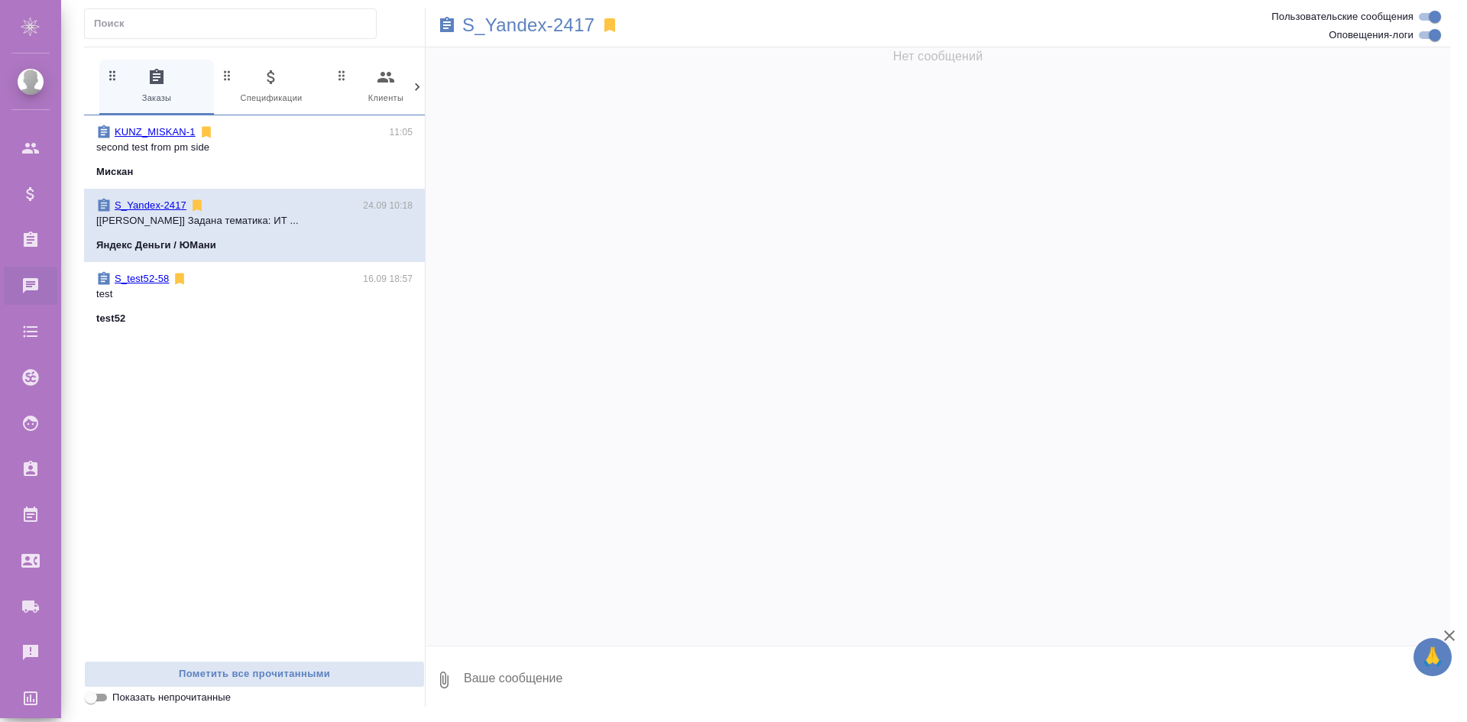
scroll to position [0, 0]
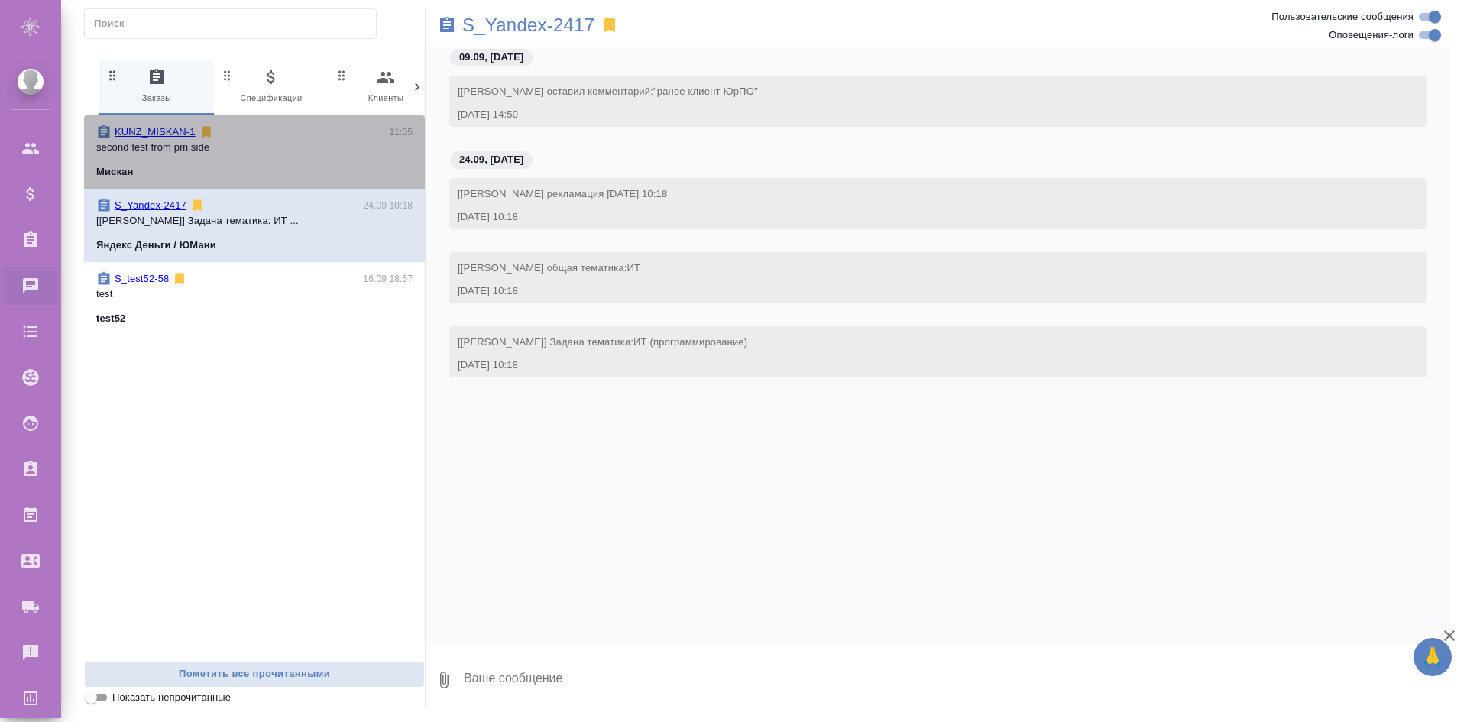
click at [313, 158] on span "KUNZ_MISKAN-1 11:05 second test from pm side Мискан" at bounding box center [254, 152] width 316 height 55
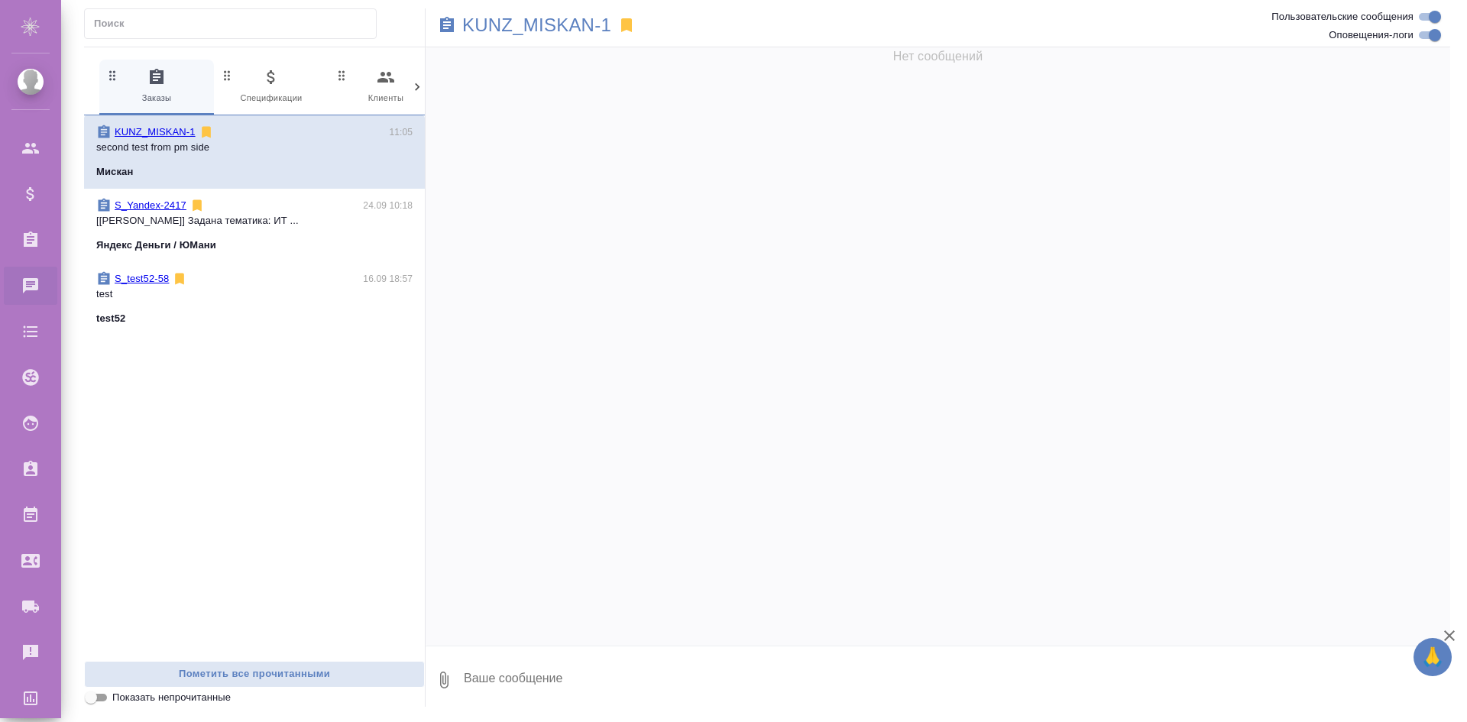
scroll to position [27804, 0]
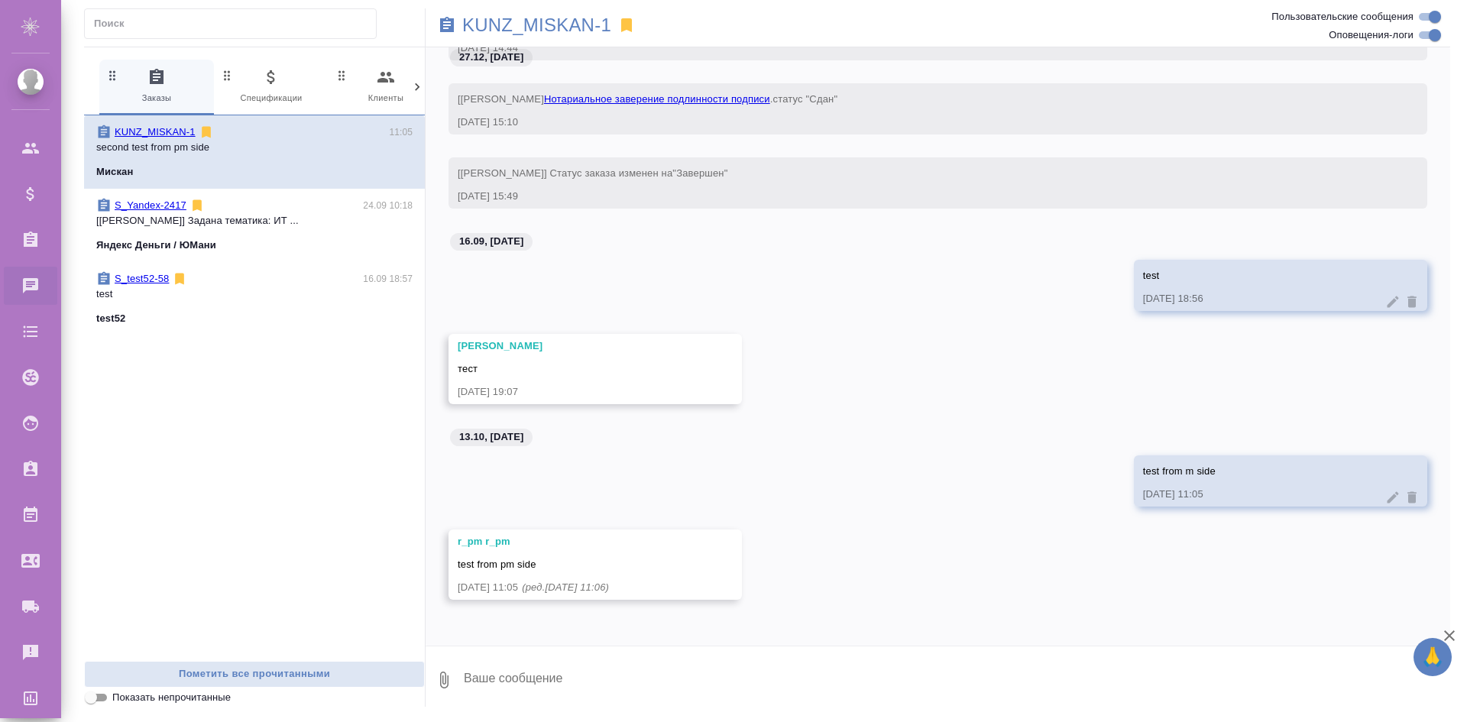
click at [308, 203] on div "S_Yandex-2417 24.09 10:18" at bounding box center [254, 205] width 316 height 15
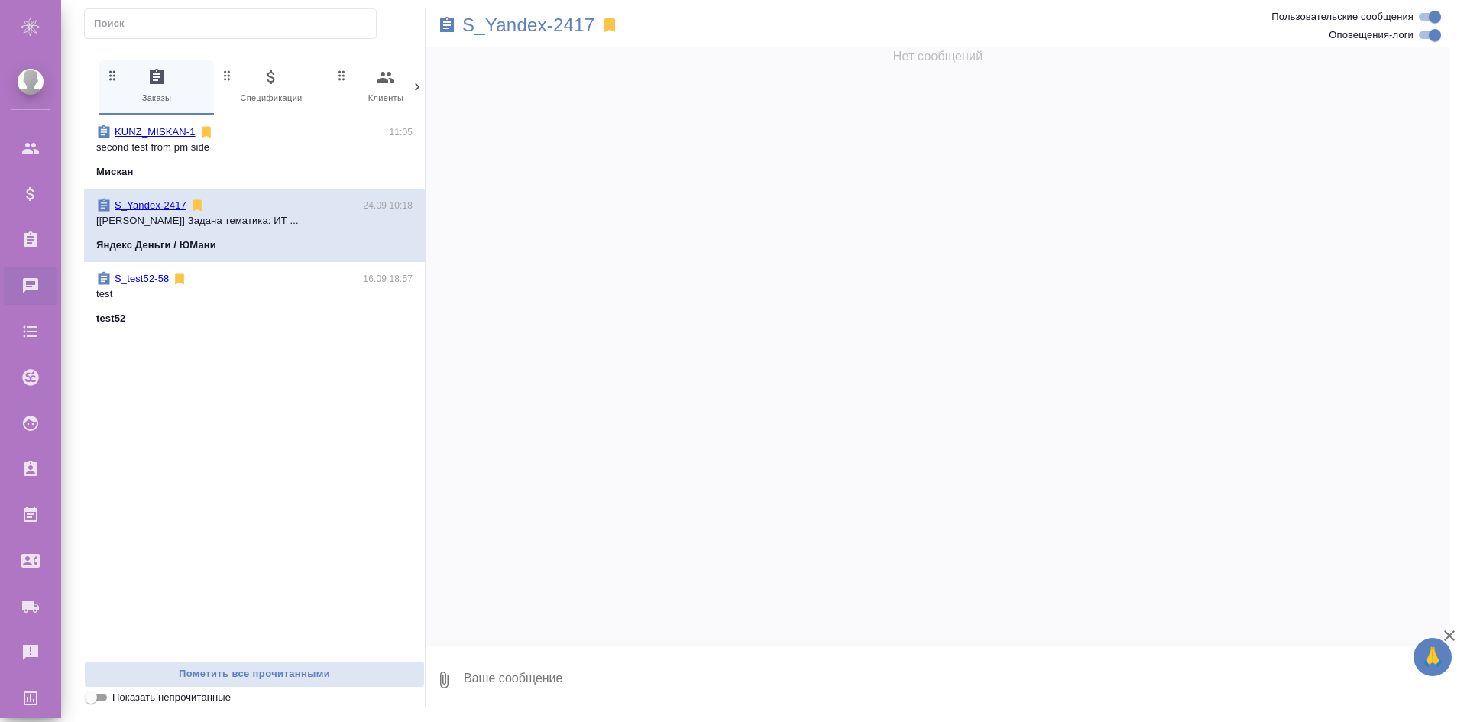
scroll to position [0, 0]
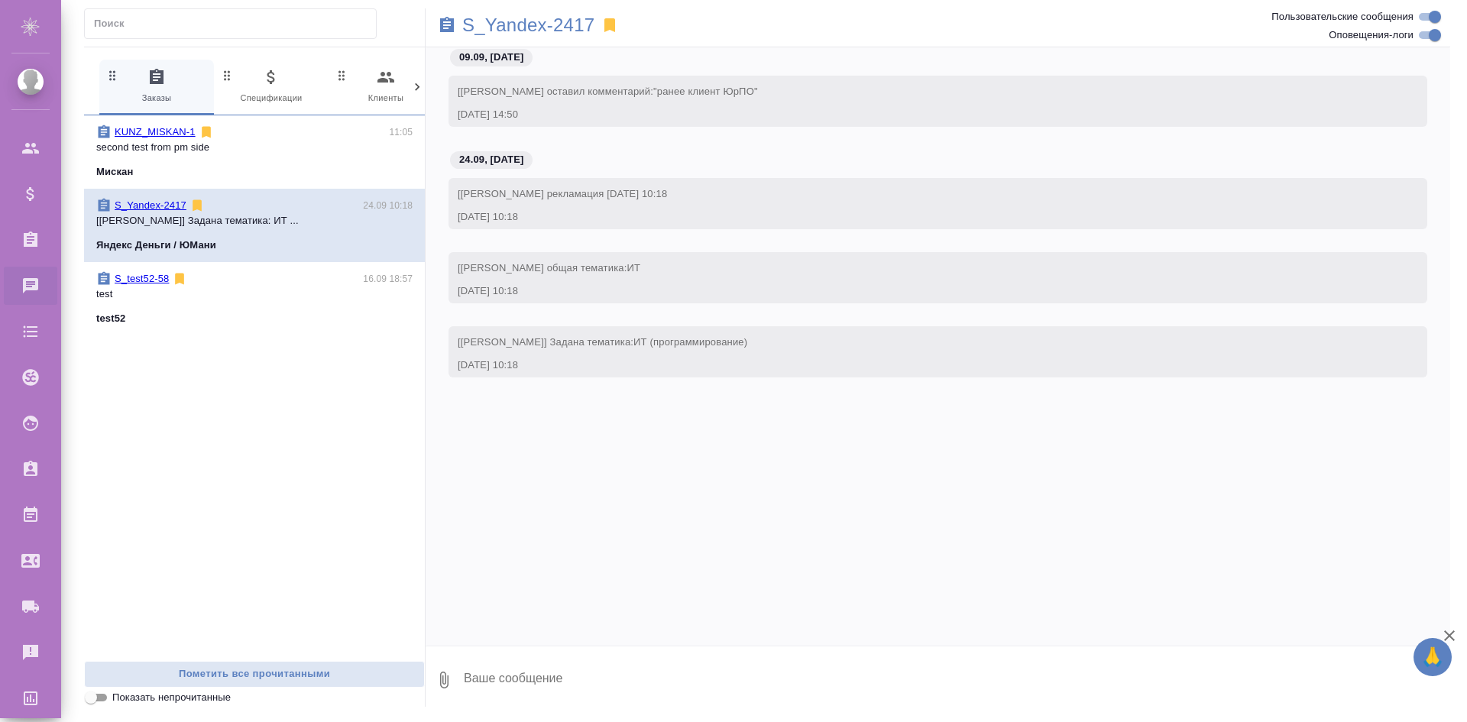
click at [284, 280] on div "S_test52-58 16.09 18:57" at bounding box center [254, 278] width 316 height 15
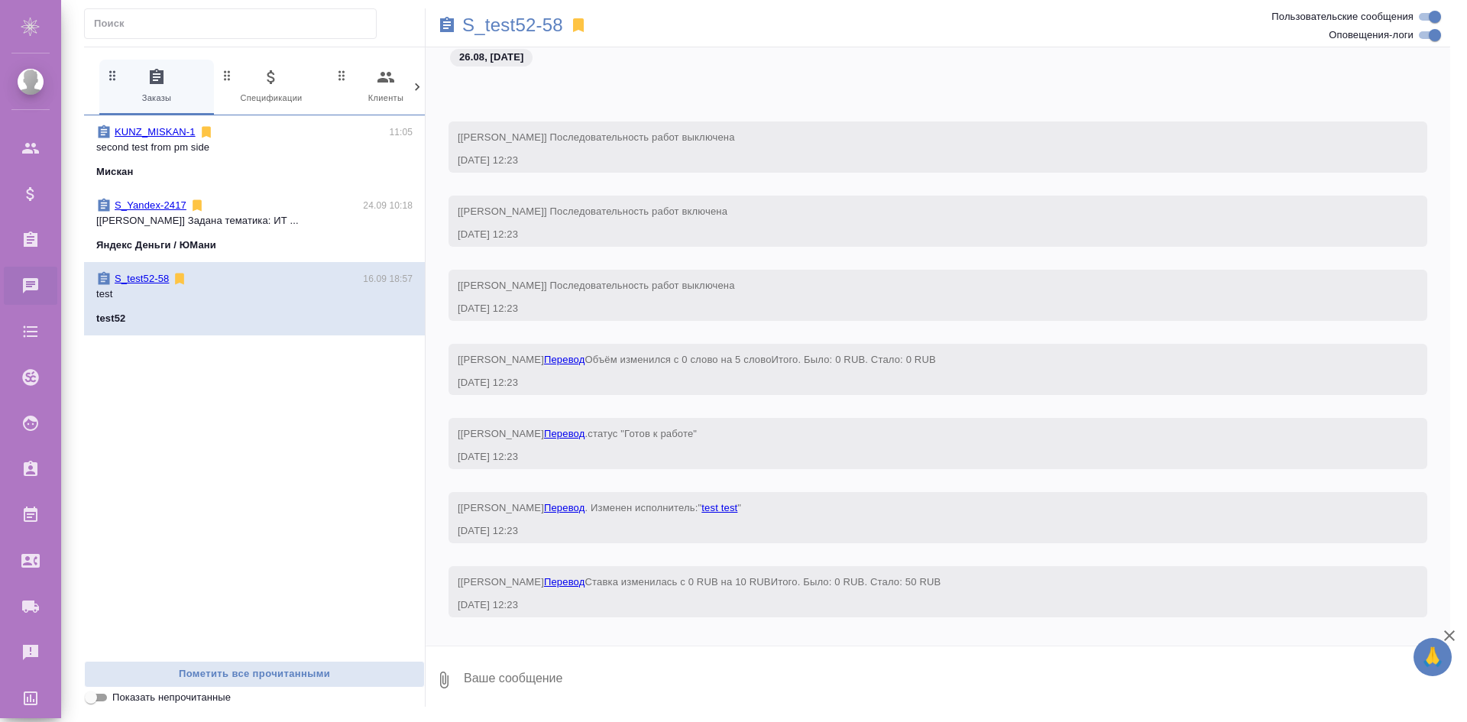
scroll to position [688, 0]
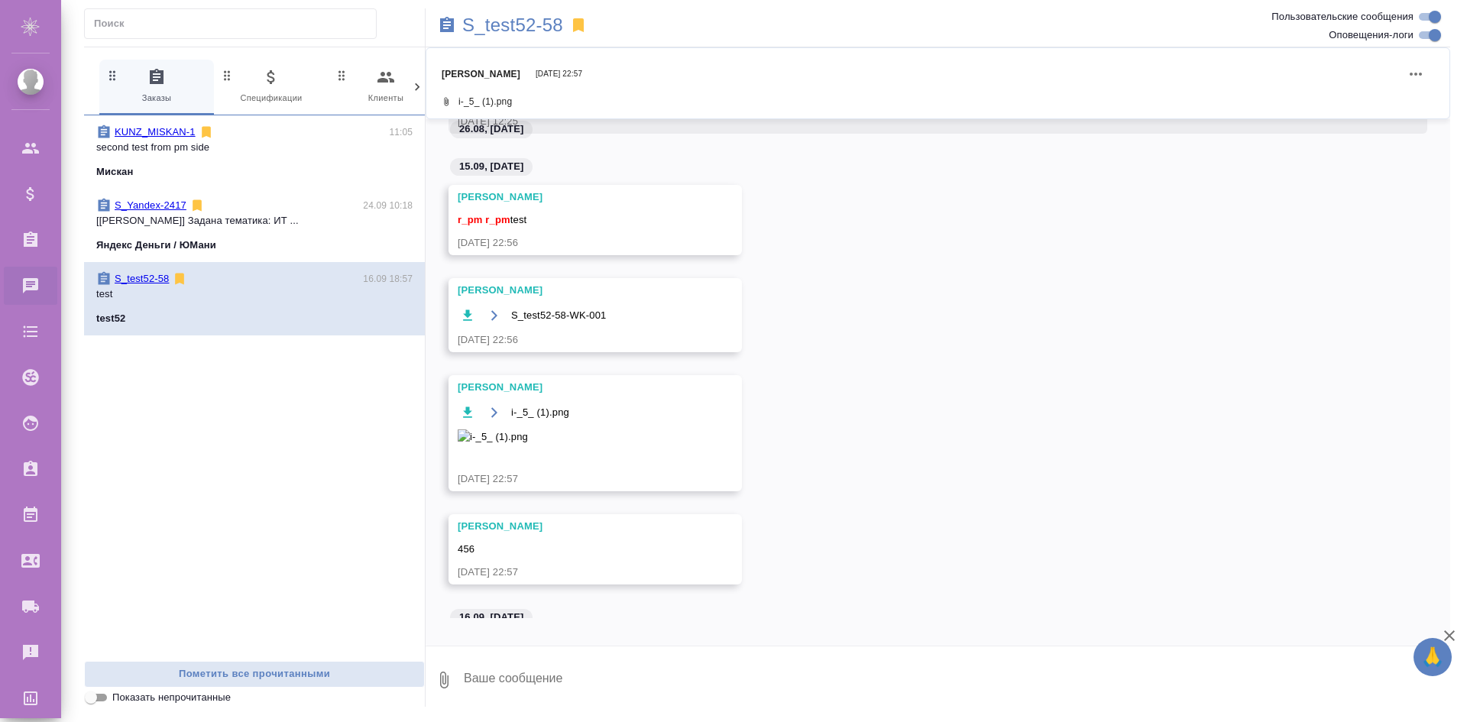
click at [326, 126] on div "KUNZ_MISKAN-1 11:05" at bounding box center [254, 132] width 316 height 15
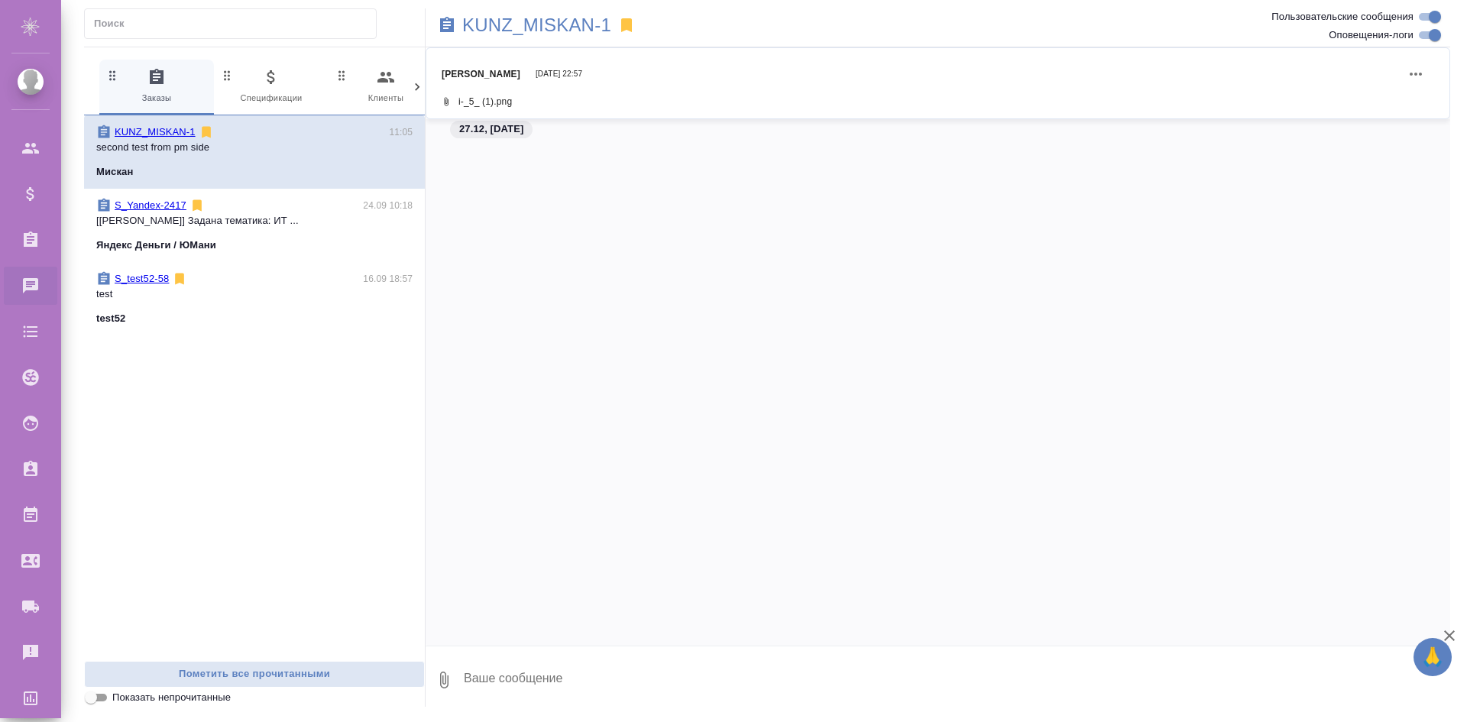
scroll to position [27804, 0]
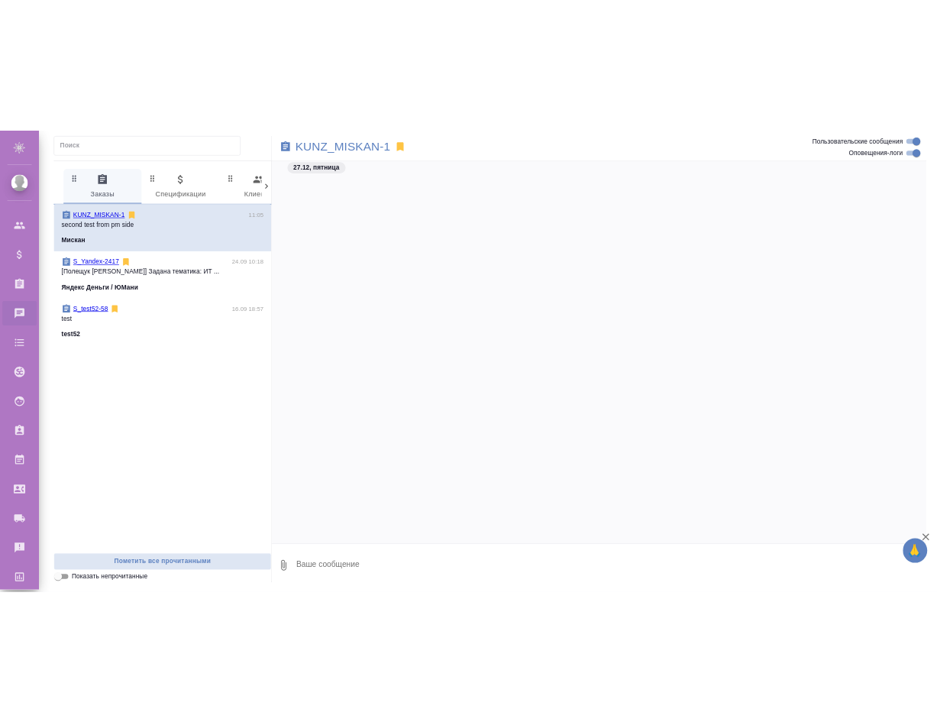
scroll to position [27575, 0]
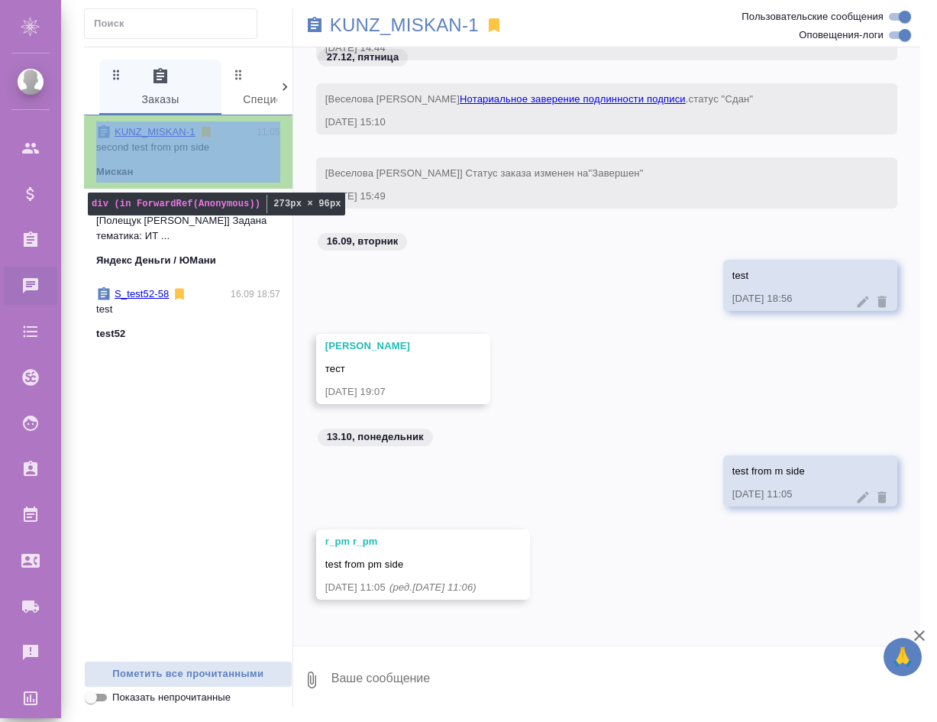
click at [162, 124] on div "KUNZ_MISKAN-1 11:05 second test from pm side Мискан" at bounding box center [188, 151] width 209 height 73
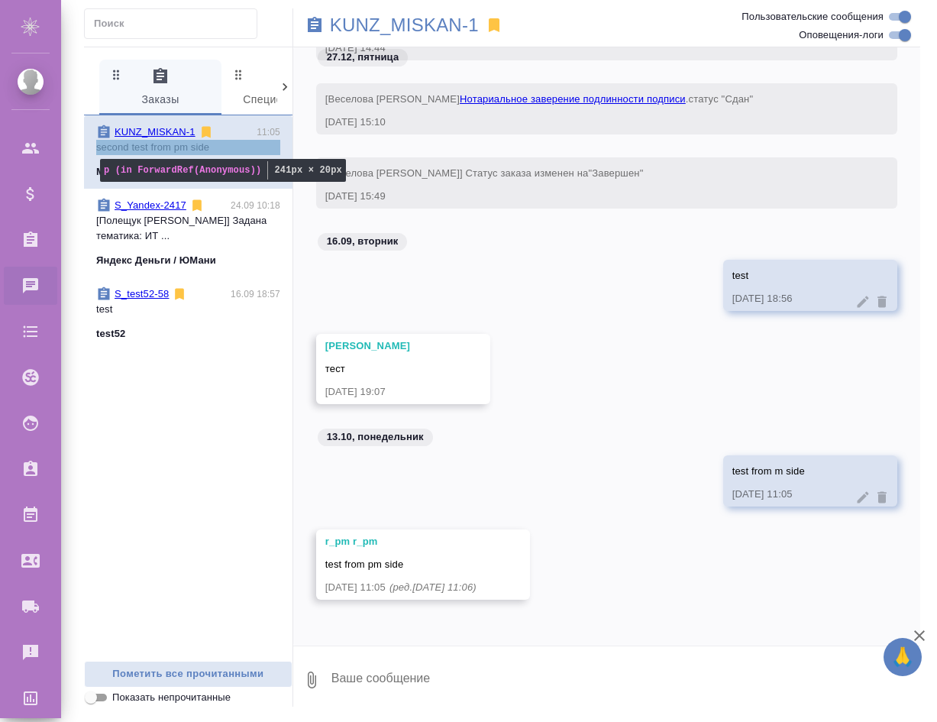
click at [230, 152] on p "second test from pm side" at bounding box center [188, 147] width 184 height 15
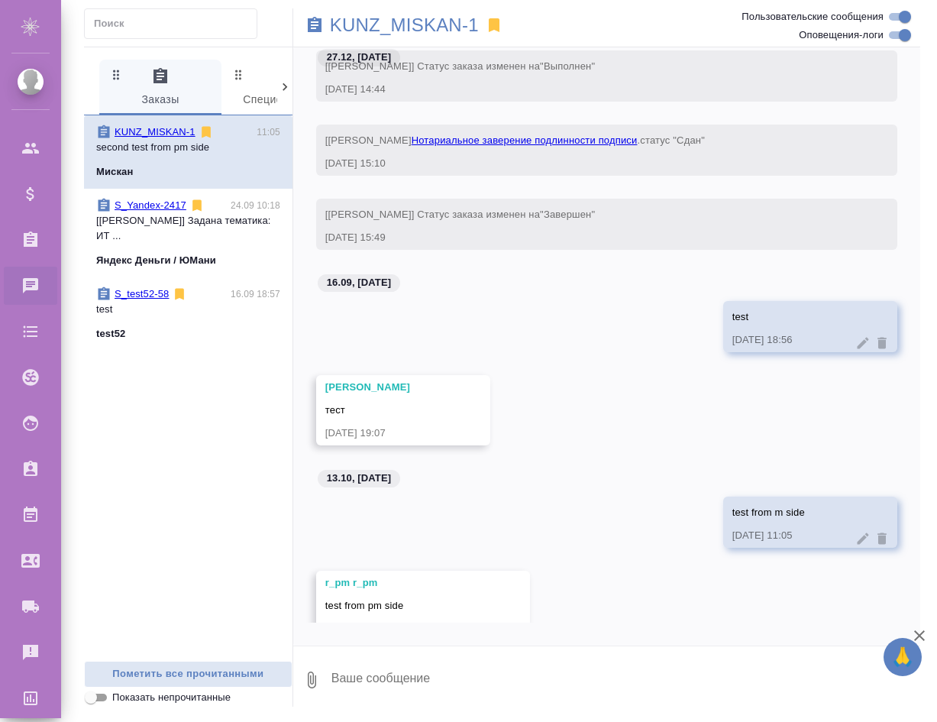
scroll to position [27590, 0]
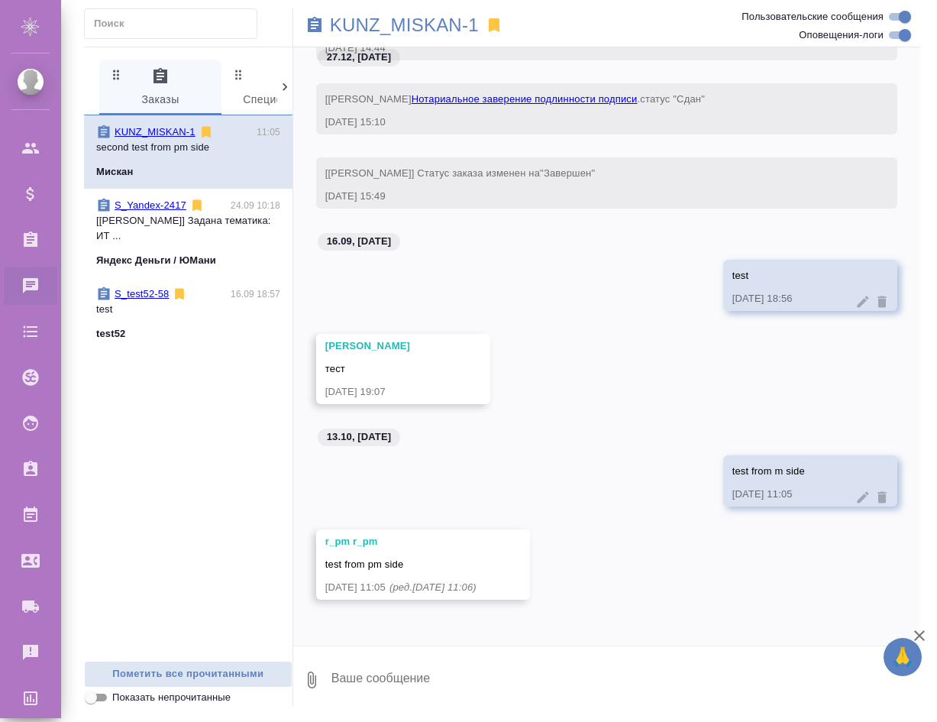
click at [195, 229] on p "[Полещук [PERSON_NAME]] Задана тематика: ИТ ..." at bounding box center [188, 228] width 184 height 31
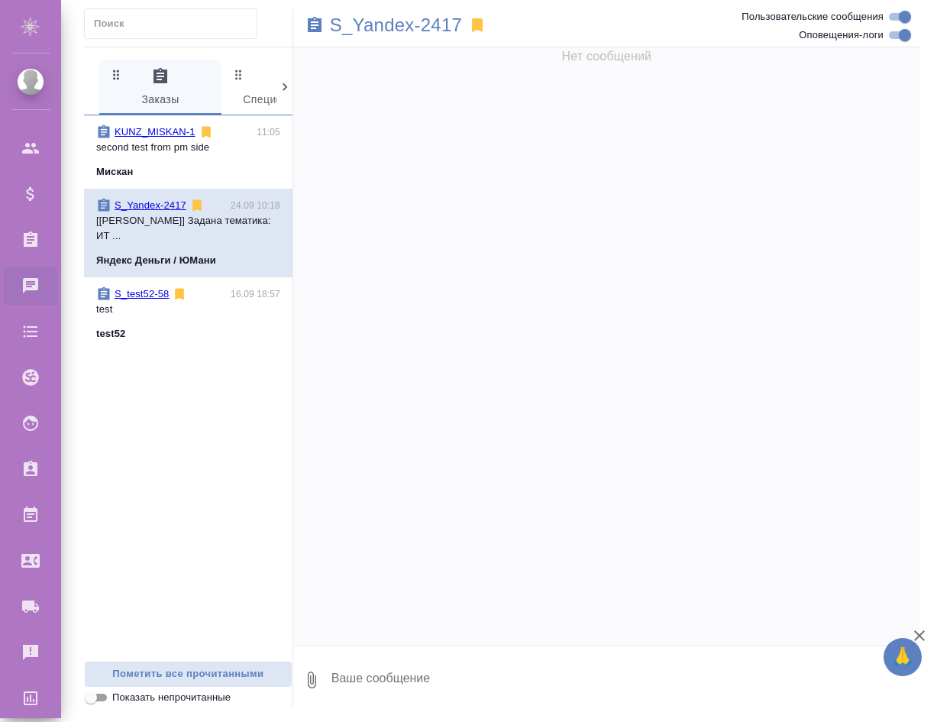
scroll to position [0, 0]
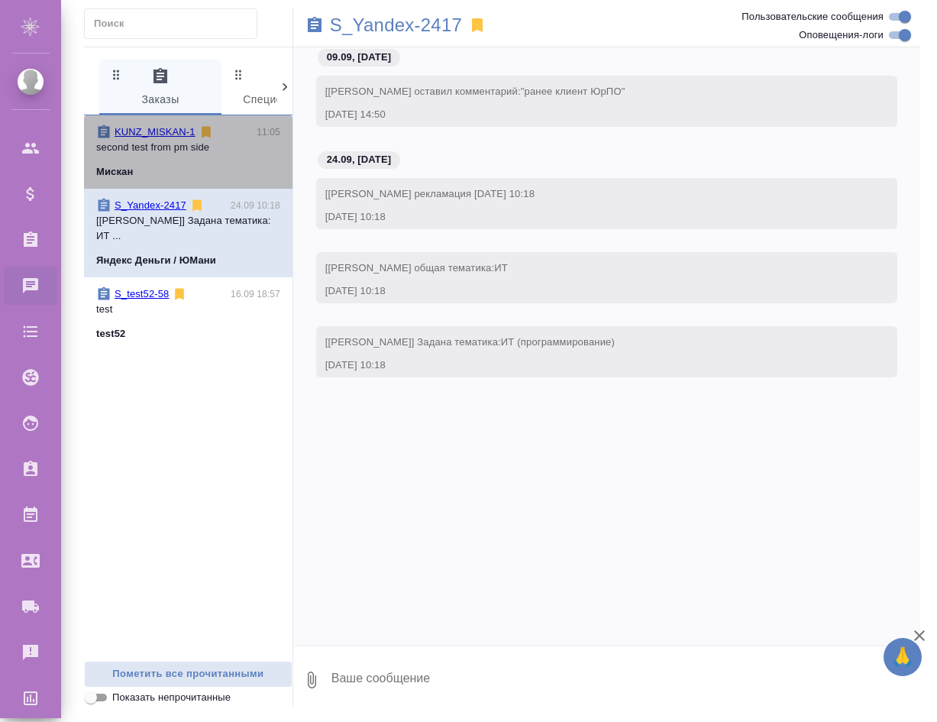
click at [199, 166] on div "Мискан" at bounding box center [188, 171] width 184 height 15
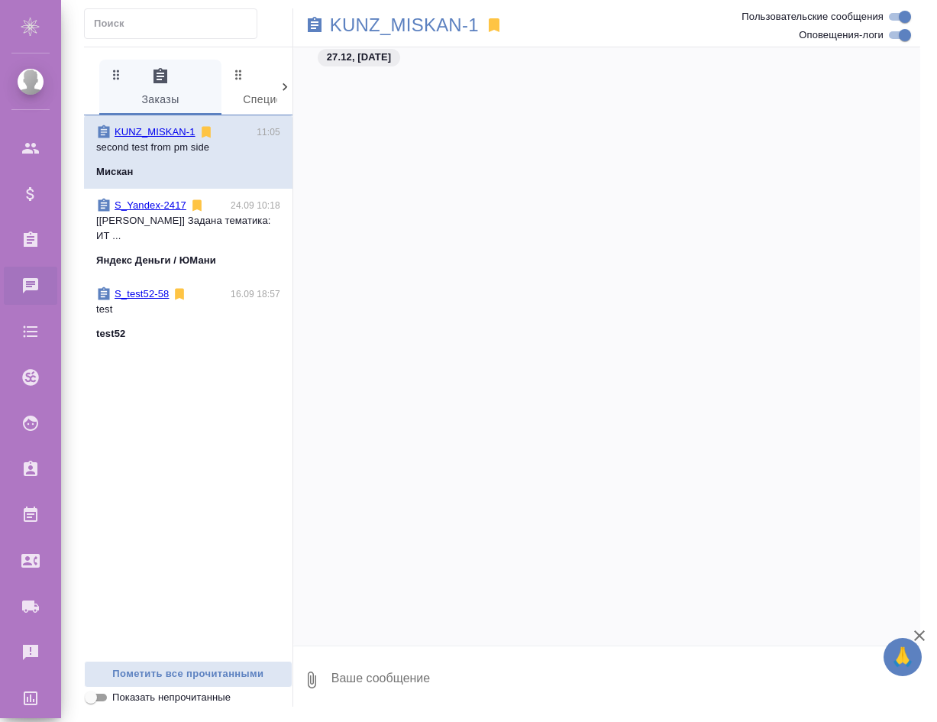
scroll to position [27804, 0]
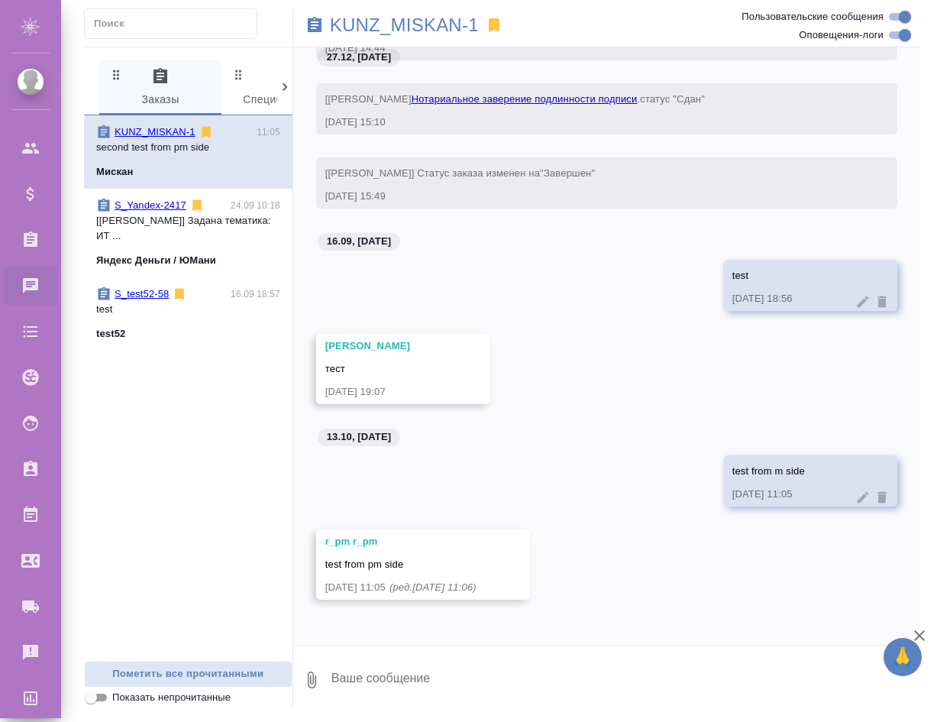
drag, startPoint x: 199, startPoint y: 166, endPoint x: 573, endPoint y: 359, distance: 420.5
click at [573, 359] on div "Semenets Irina тест 16.09.25, 19:07" at bounding box center [606, 380] width 627 height 93
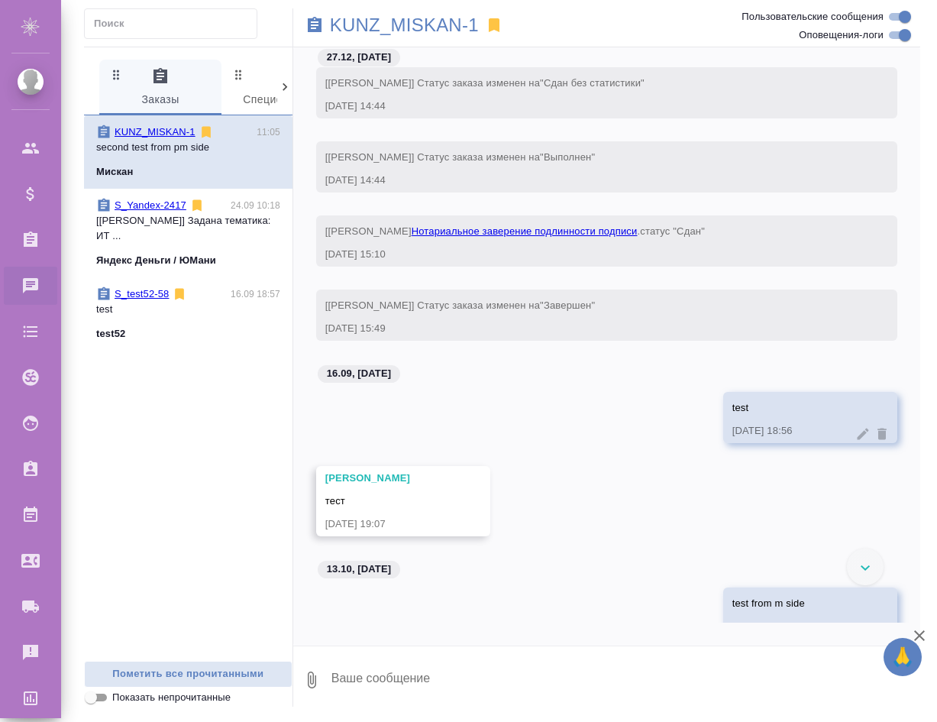
scroll to position [27820, 0]
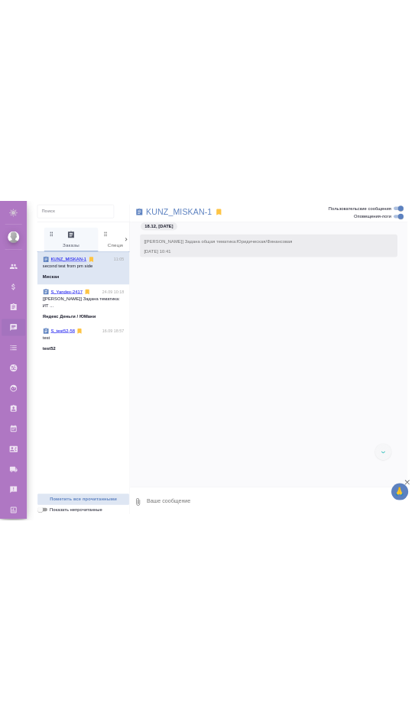
scroll to position [27575, 0]
